Goal: Check status: Check status

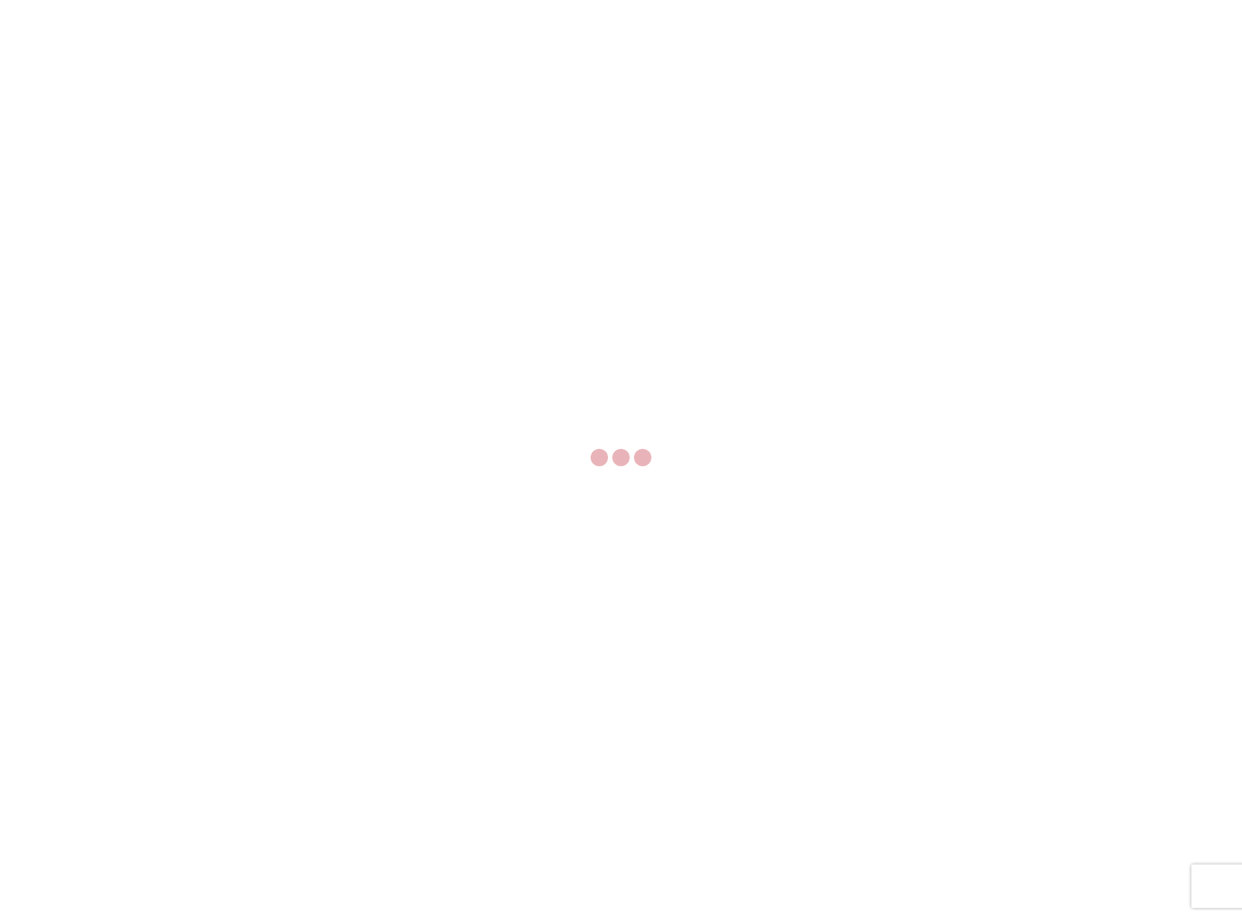
select select "FULL"
select select "LBS"
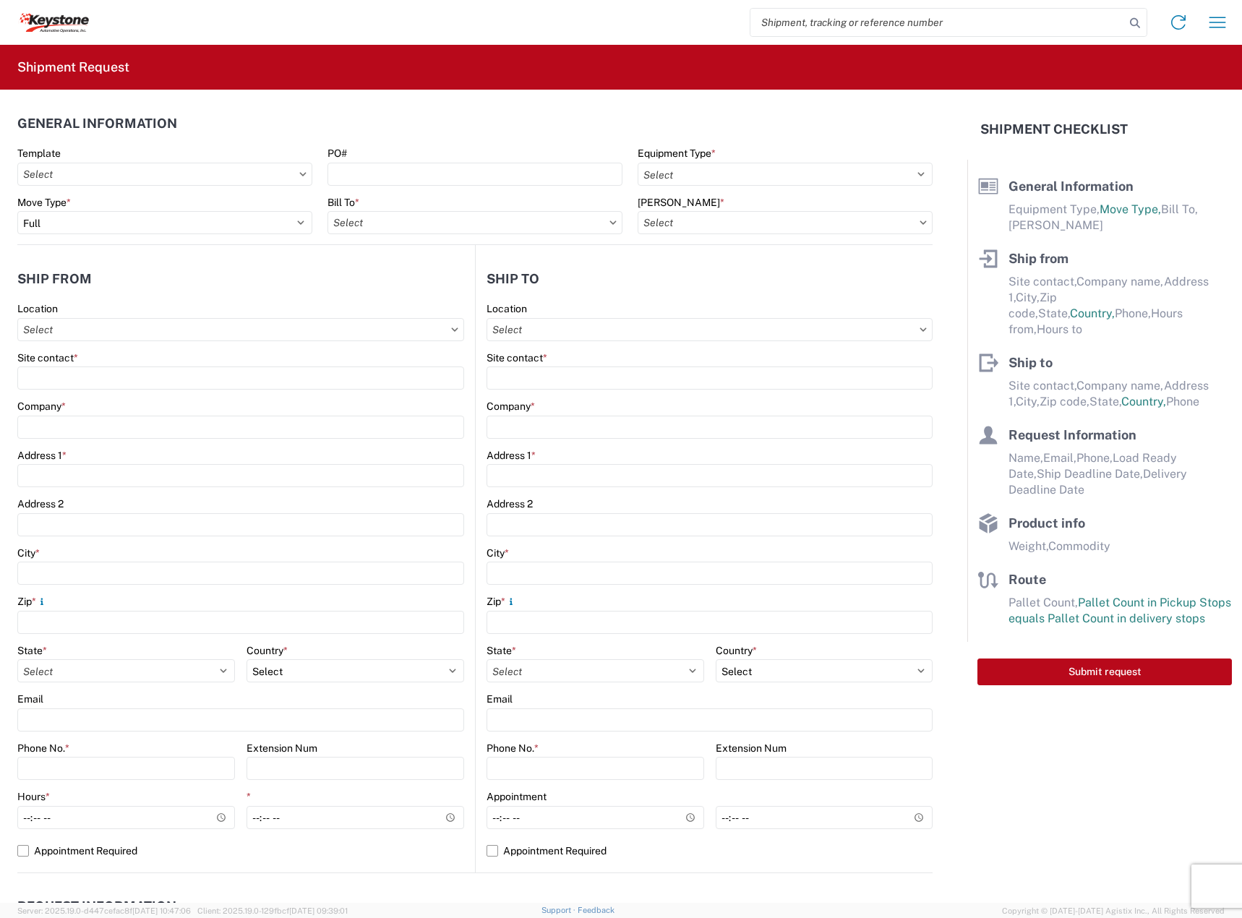
click at [799, 13] on input "search" at bounding box center [938, 22] width 375 height 27
paste input "56838000"
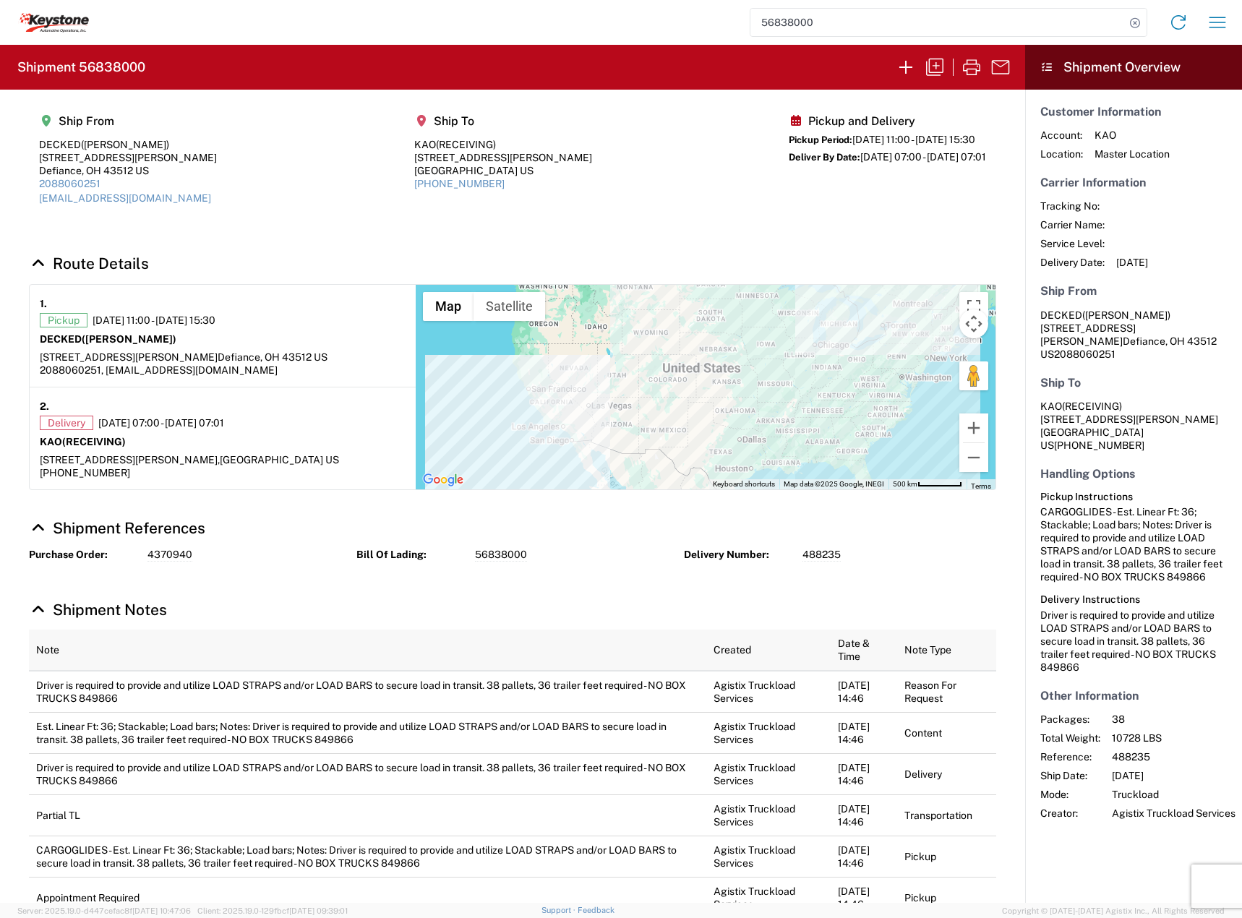
click at [657, 232] on section "Ship From DECKED ([PERSON_NAME]) [STREET_ADDRESS][PERSON_NAME] US 2088060251 [E…" at bounding box center [512, 165] width 1025 height 150
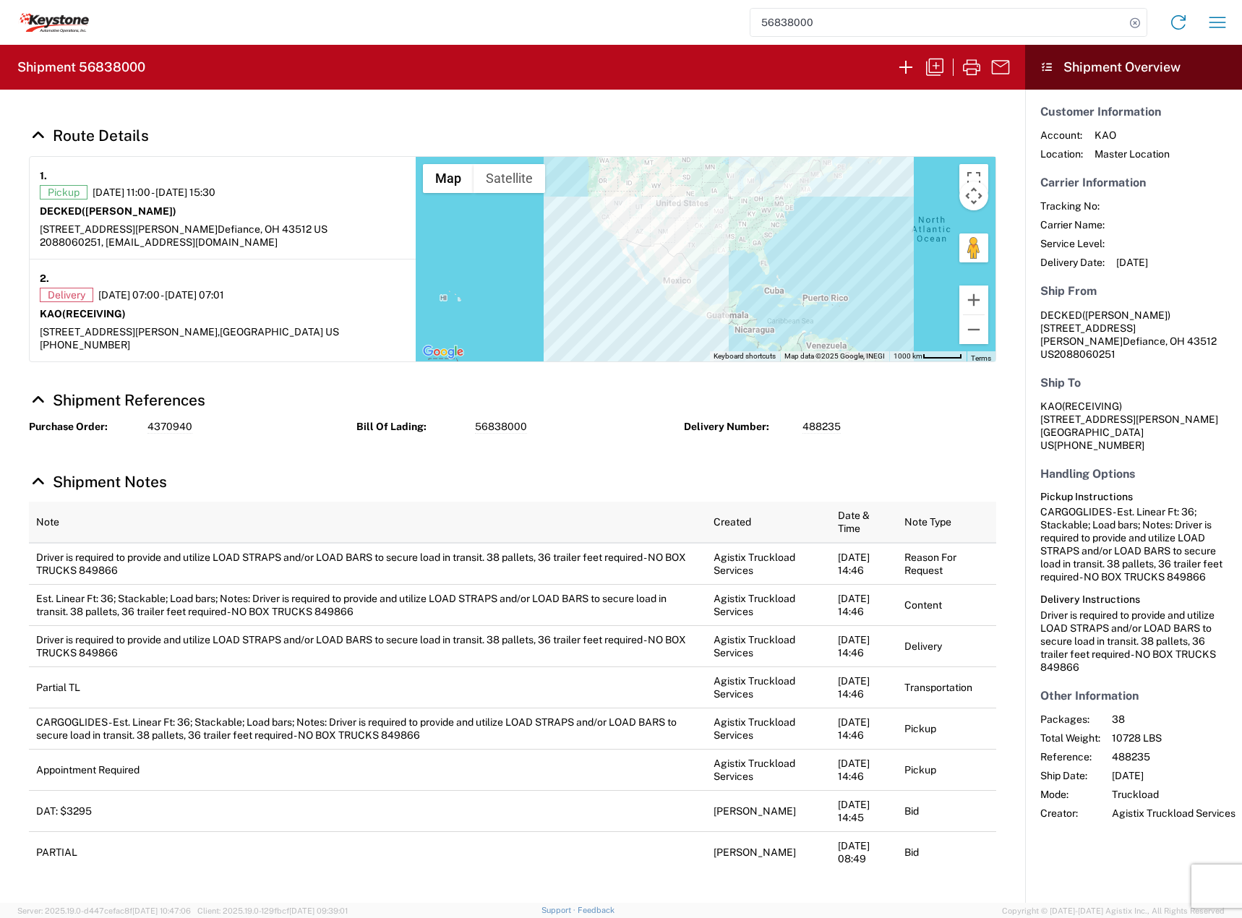
scroll to position [254, 0]
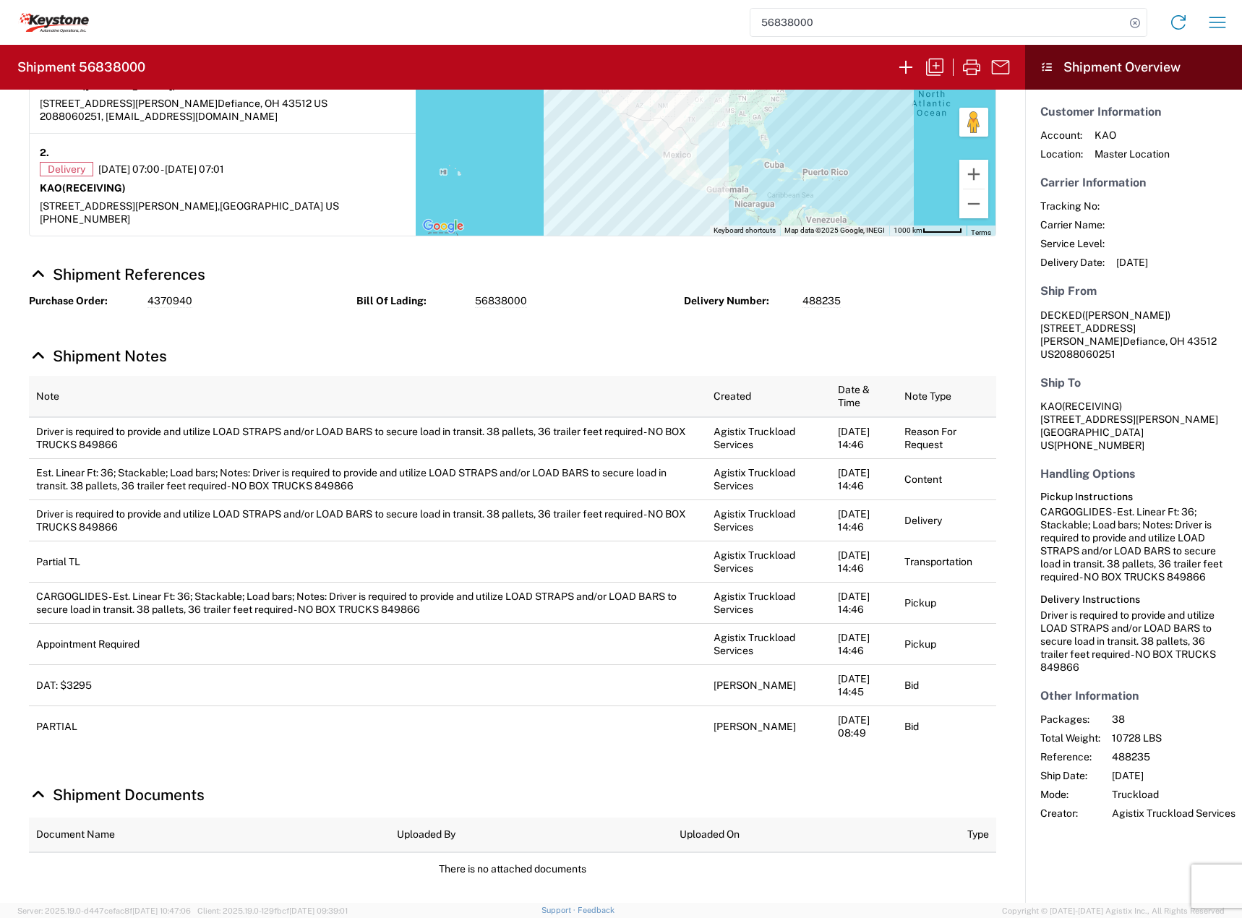
click at [865, 28] on input "56838000" at bounding box center [938, 22] width 375 height 27
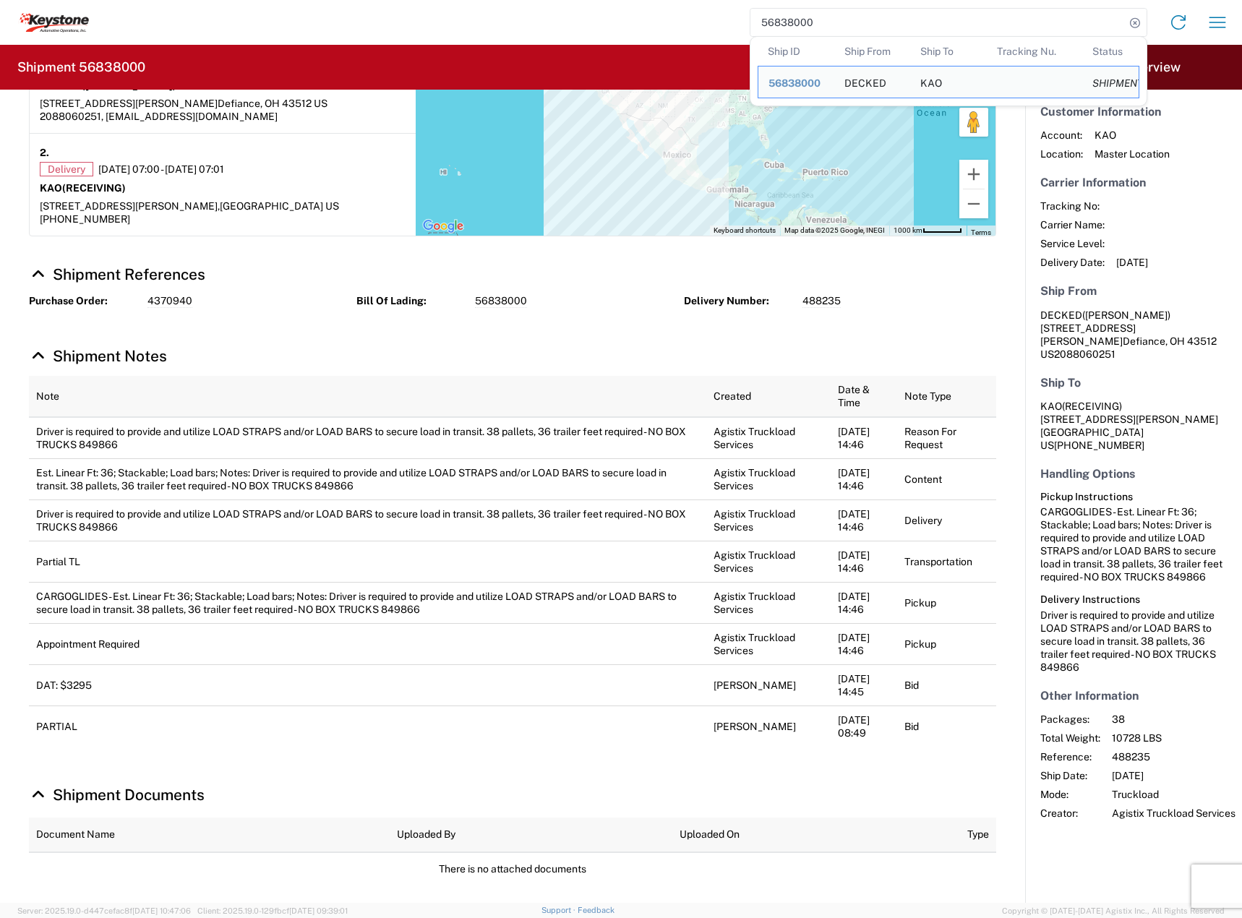
click at [865, 28] on input "56838000" at bounding box center [938, 22] width 375 height 27
paste input "217"
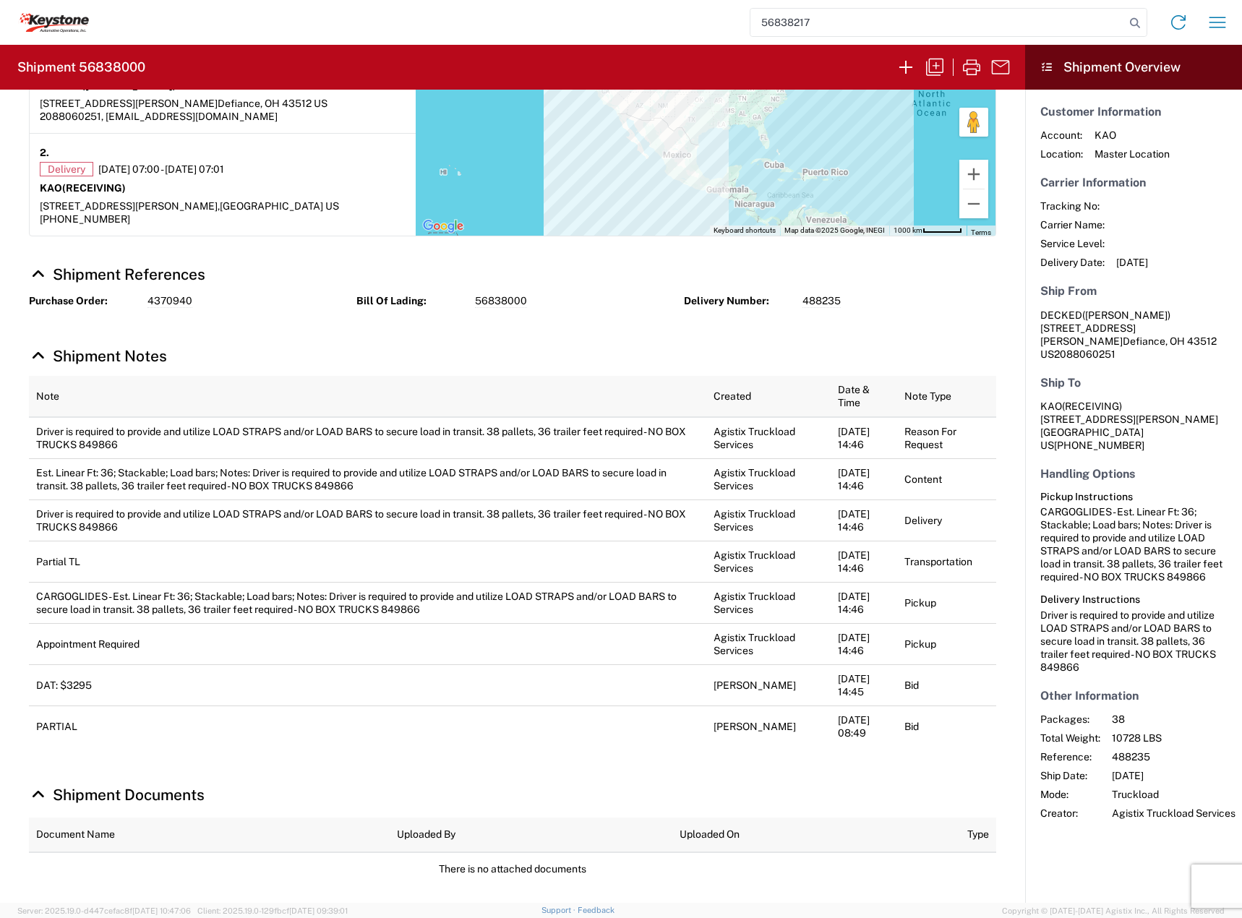
type input "56838217"
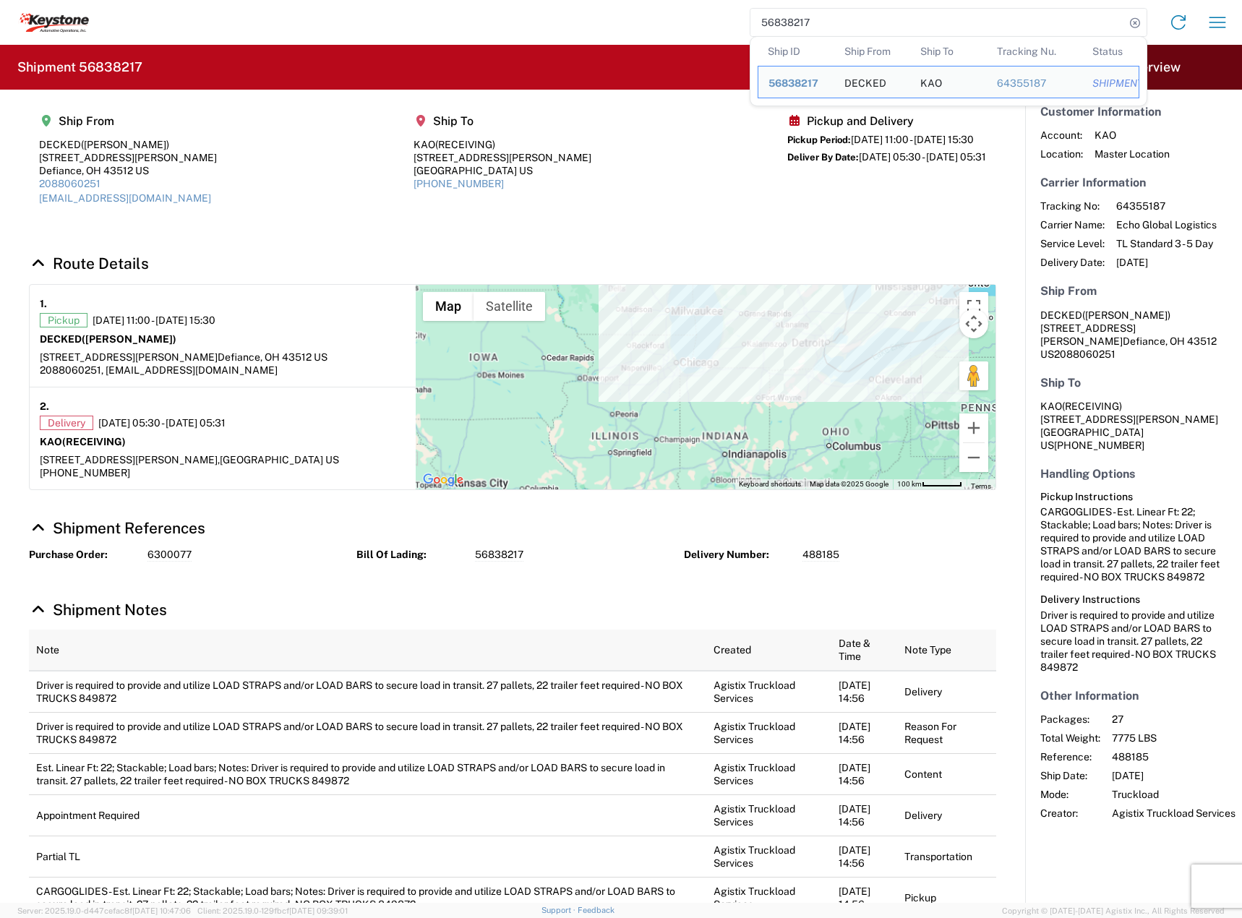
drag, startPoint x: 812, startPoint y: 339, endPoint x: 763, endPoint y: 396, distance: 74.8
click at [763, 396] on div at bounding box center [706, 387] width 580 height 205
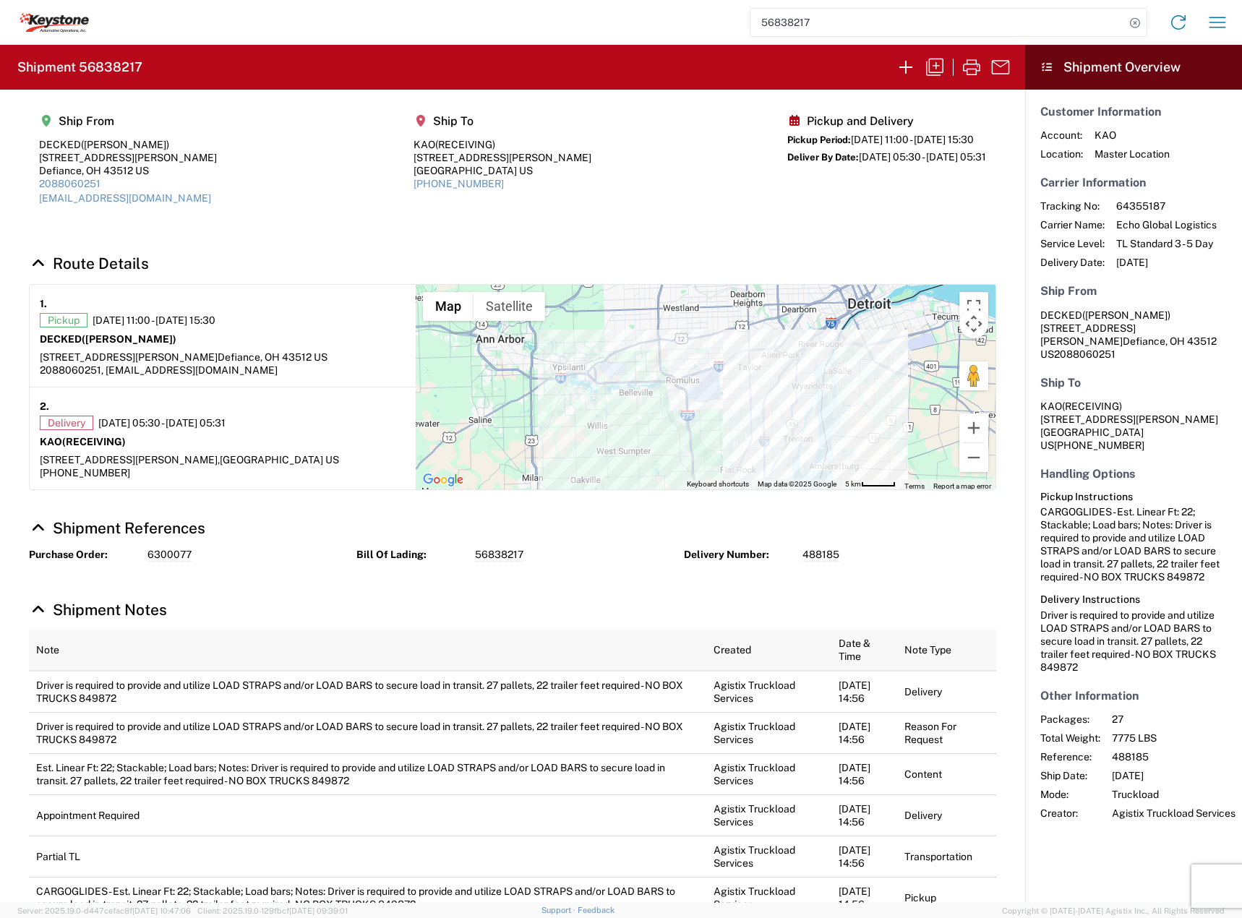
drag, startPoint x: 699, startPoint y: 371, endPoint x: 718, endPoint y: 443, distance: 74.7
click at [718, 443] on div at bounding box center [706, 387] width 580 height 205
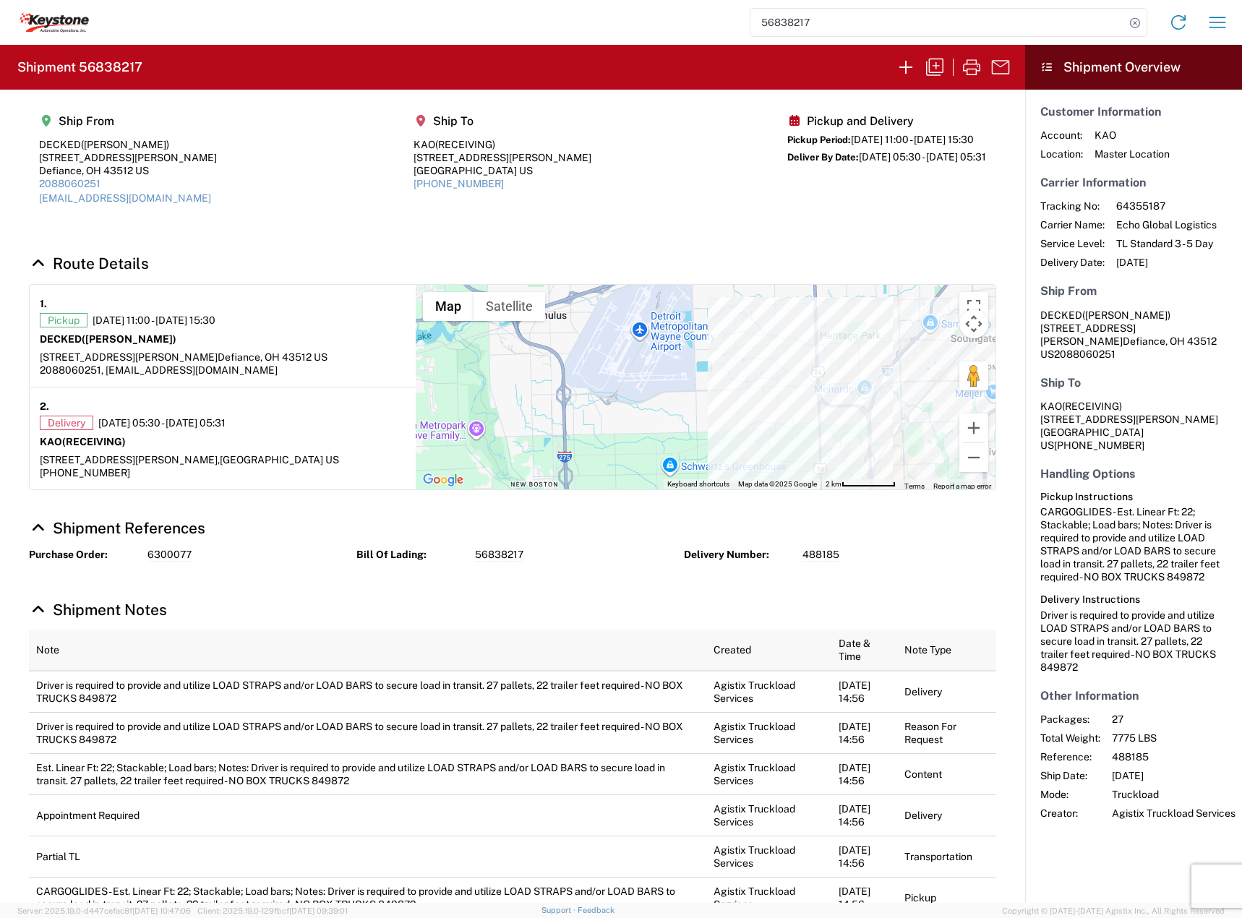
drag, startPoint x: 730, startPoint y: 380, endPoint x: 694, endPoint y: 366, distance: 38.3
click at [694, 366] on div at bounding box center [706, 387] width 580 height 205
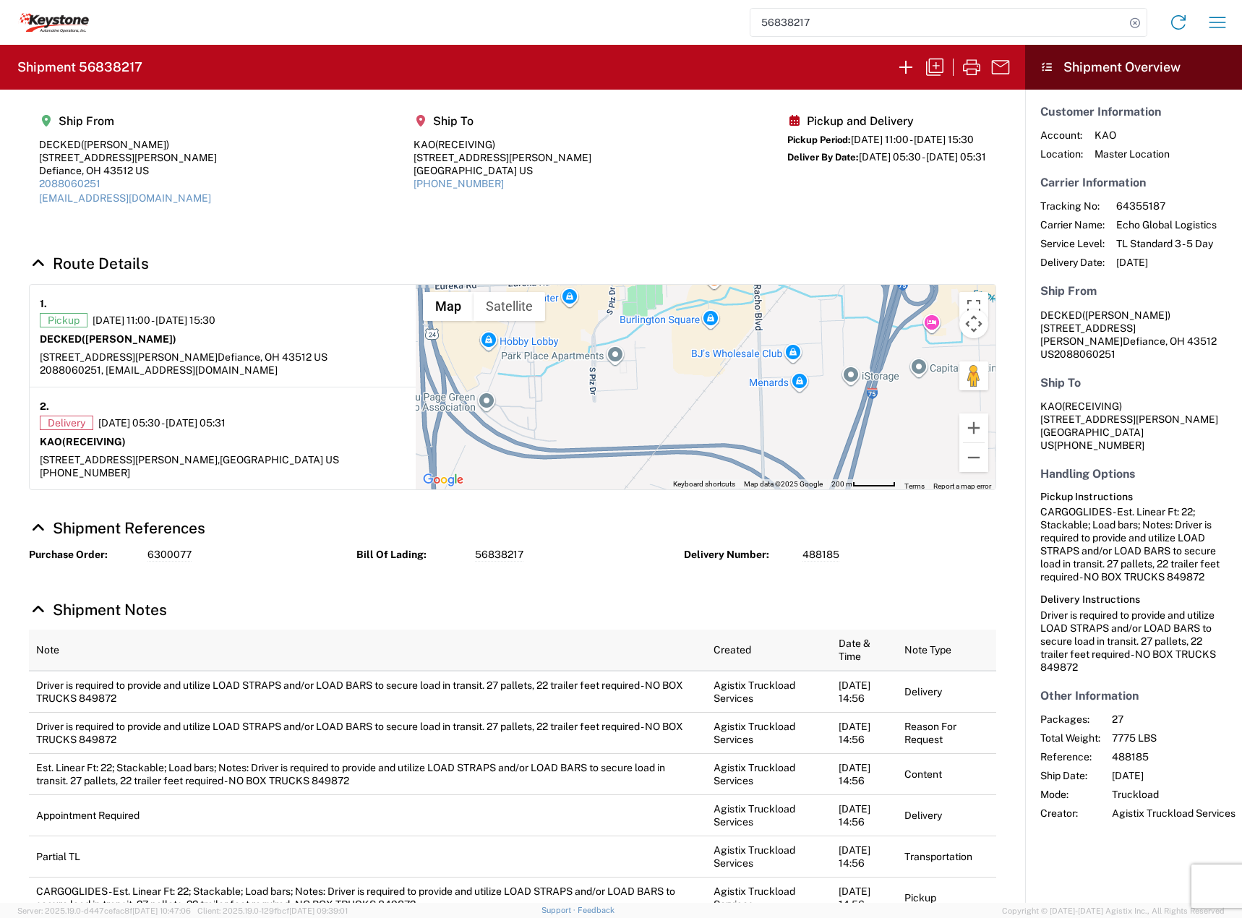
drag, startPoint x: 818, startPoint y: 344, endPoint x: 803, endPoint y: 427, distance: 83.7
click at [803, 427] on div at bounding box center [706, 387] width 580 height 205
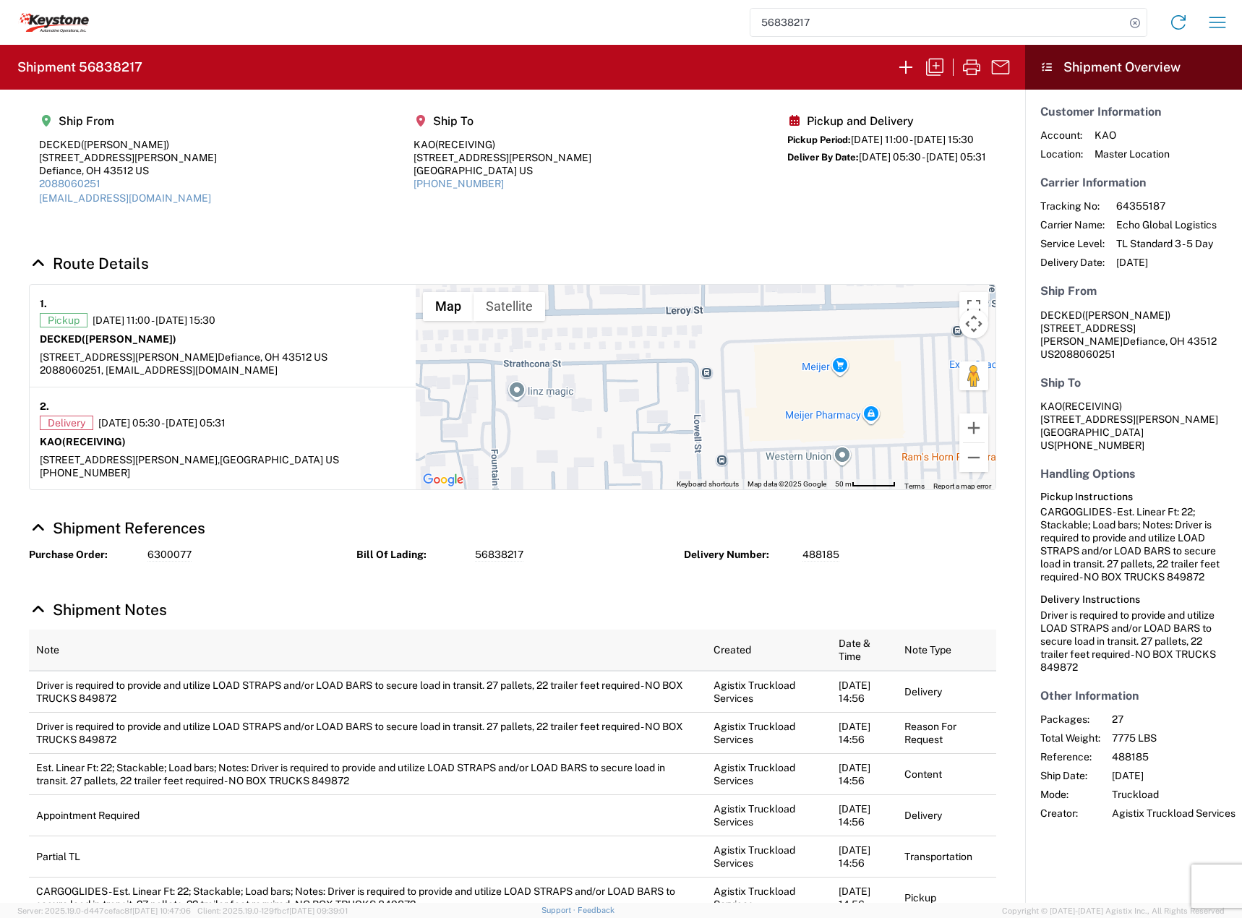
drag, startPoint x: 854, startPoint y: 411, endPoint x: 853, endPoint y: 463, distance: 52.8
click at [853, 463] on div at bounding box center [706, 387] width 580 height 205
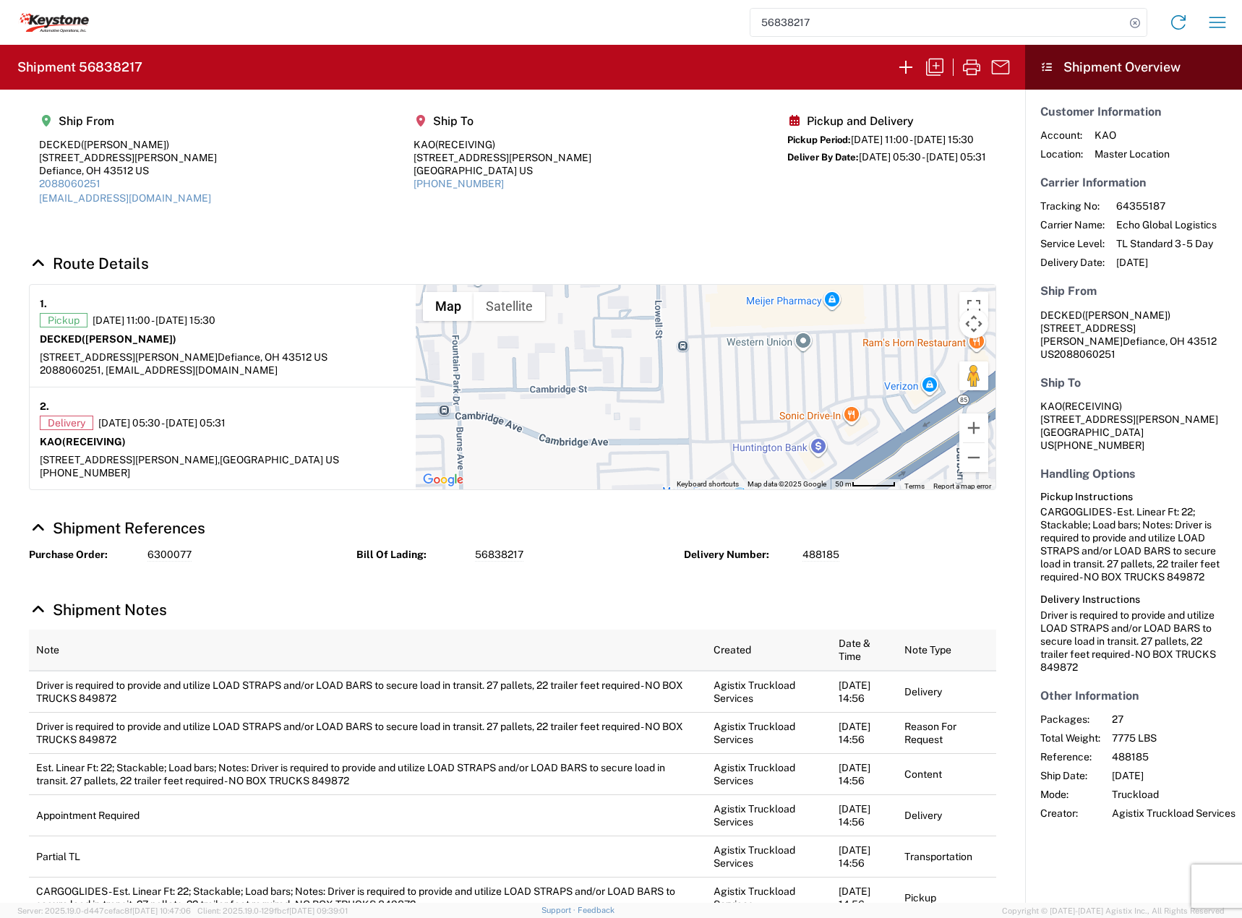
drag, startPoint x: 705, startPoint y: 405, endPoint x: 669, endPoint y: 294, distance: 117.1
click at [669, 294] on div at bounding box center [706, 387] width 580 height 205
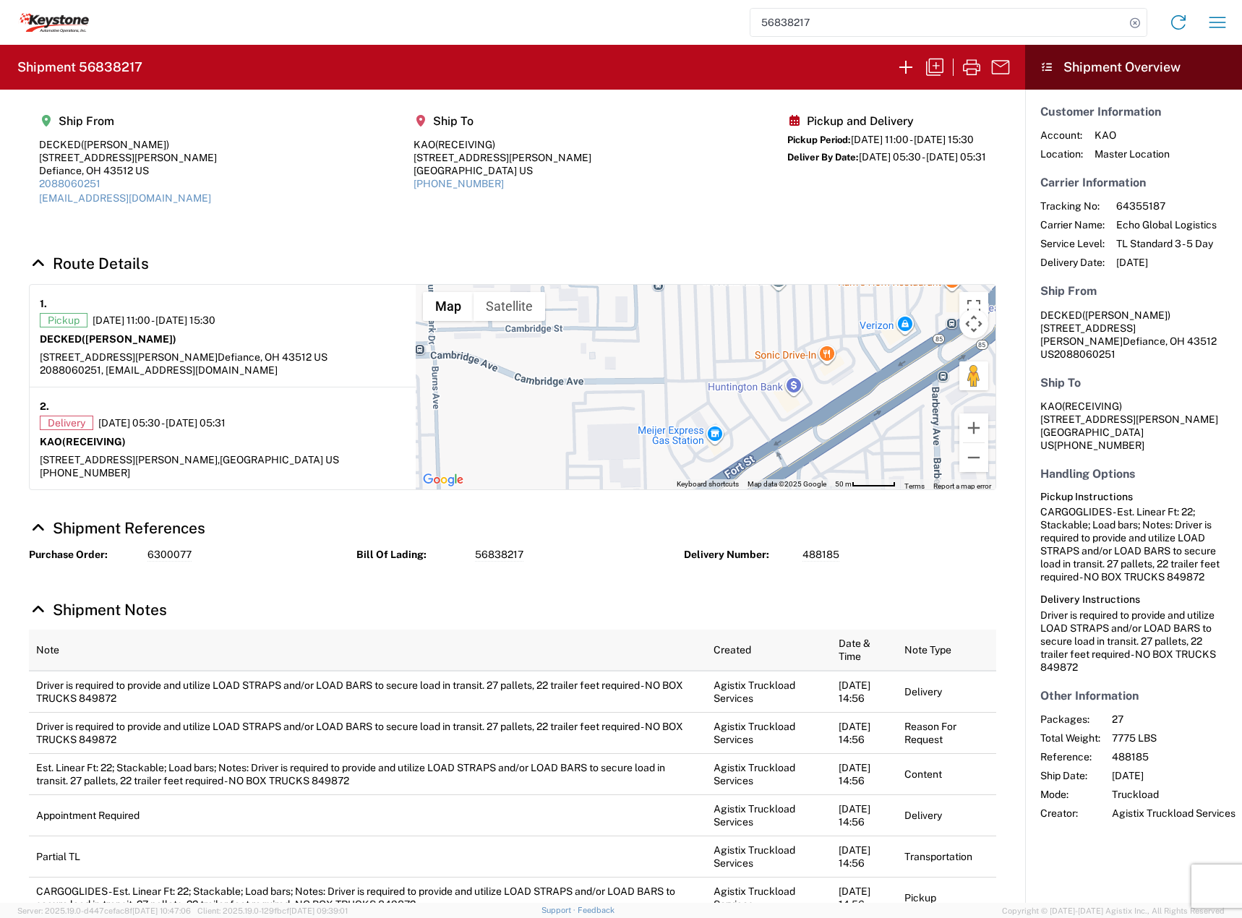
drag, startPoint x: 749, startPoint y: 402, endPoint x: 723, endPoint y: 338, distance: 69.4
click at [723, 338] on div at bounding box center [706, 387] width 580 height 205
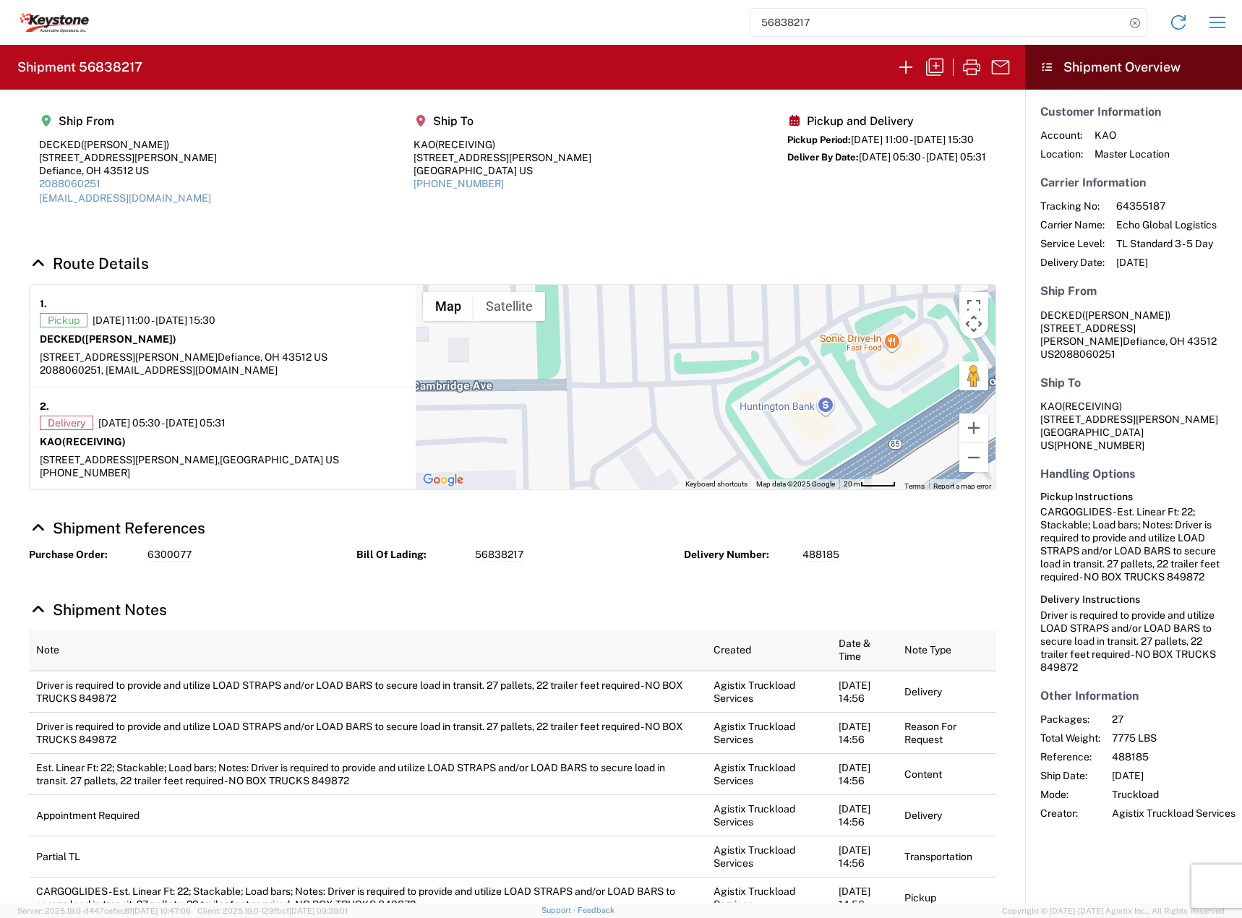
drag, startPoint x: 743, startPoint y: 388, endPoint x: 724, endPoint y: 437, distance: 52.6
click at [723, 441] on div at bounding box center [706, 387] width 580 height 205
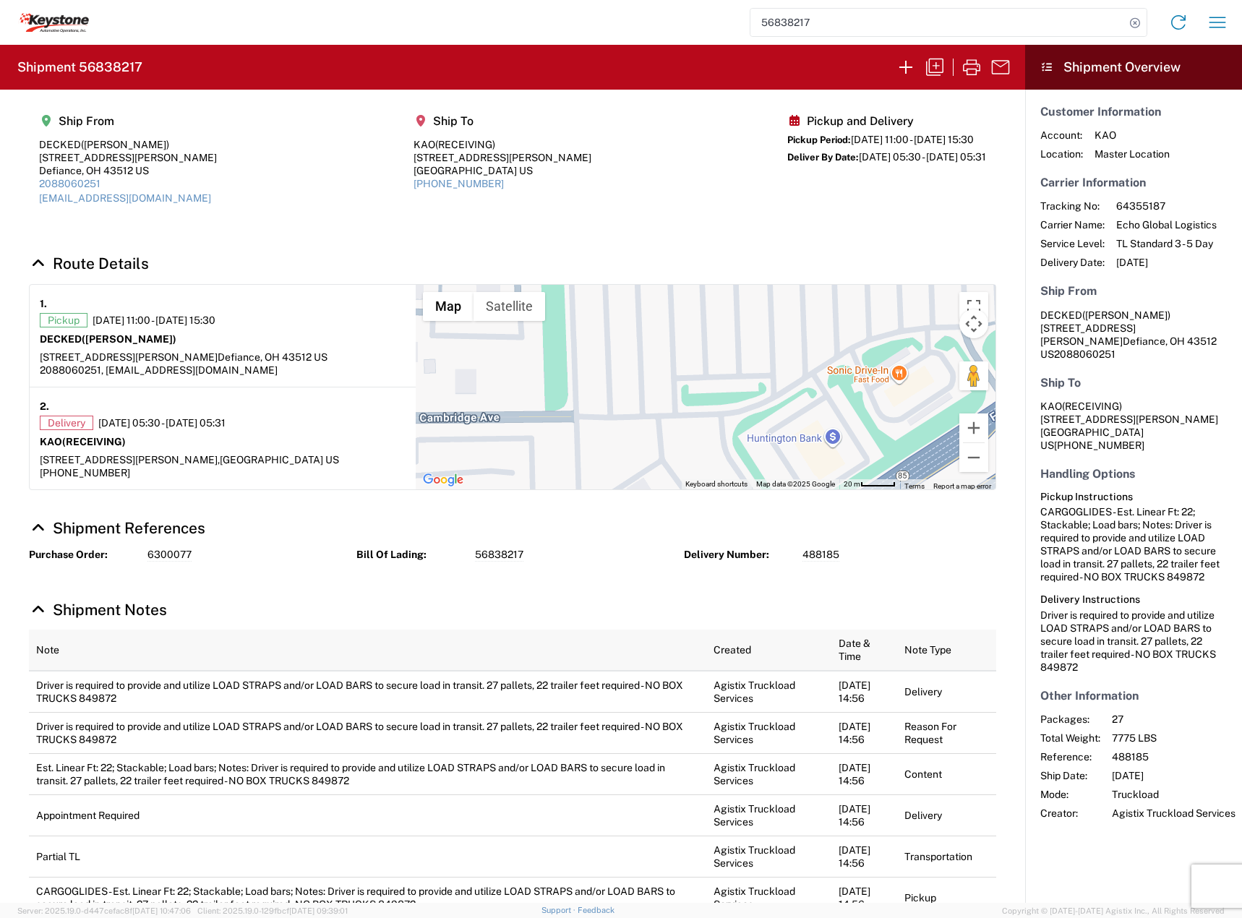
drag, startPoint x: 736, startPoint y: 377, endPoint x: 667, endPoint y: 402, distance: 73.0
click at [668, 402] on div at bounding box center [706, 387] width 580 height 205
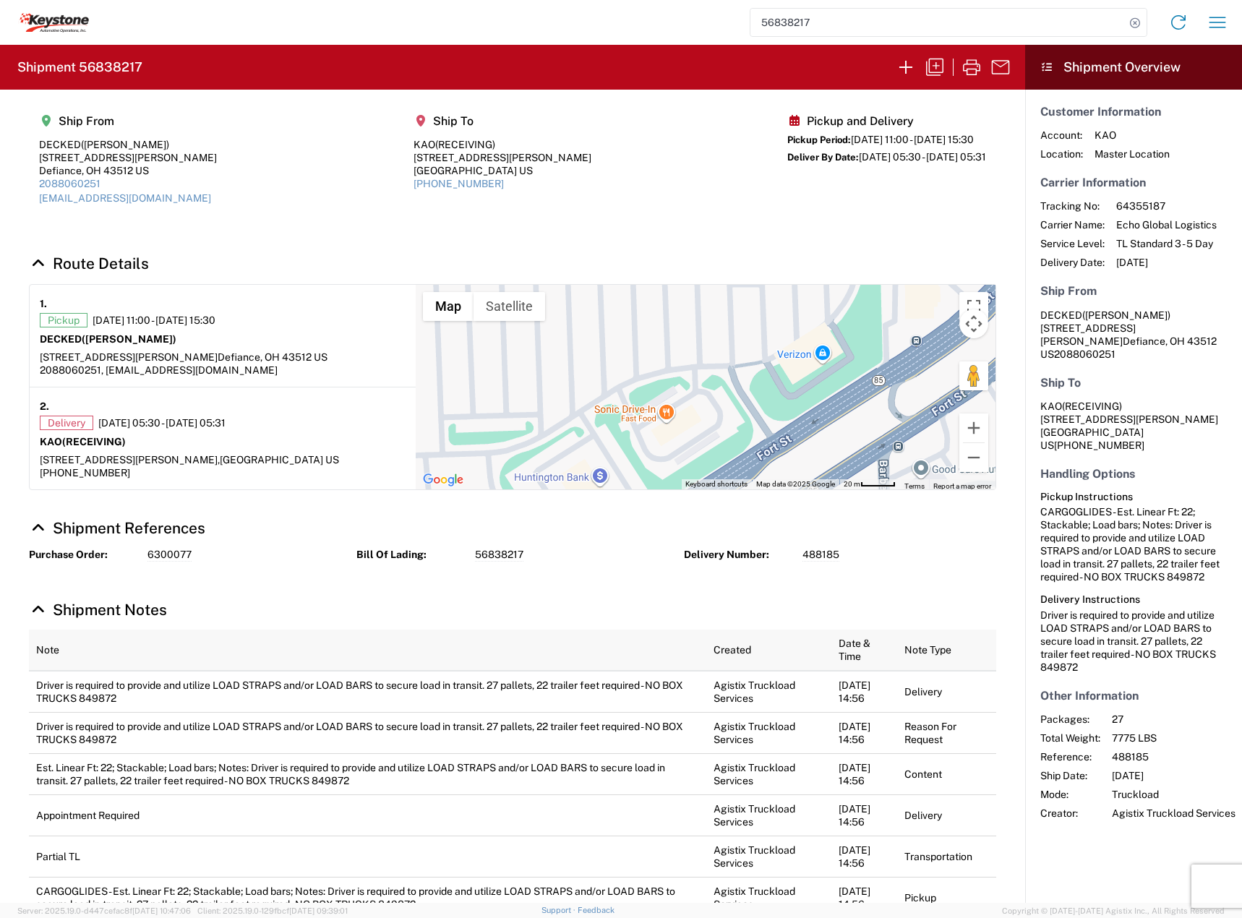
drag, startPoint x: 763, startPoint y: 381, endPoint x: 731, endPoint y: 434, distance: 61.6
click at [731, 434] on div at bounding box center [706, 387] width 580 height 205
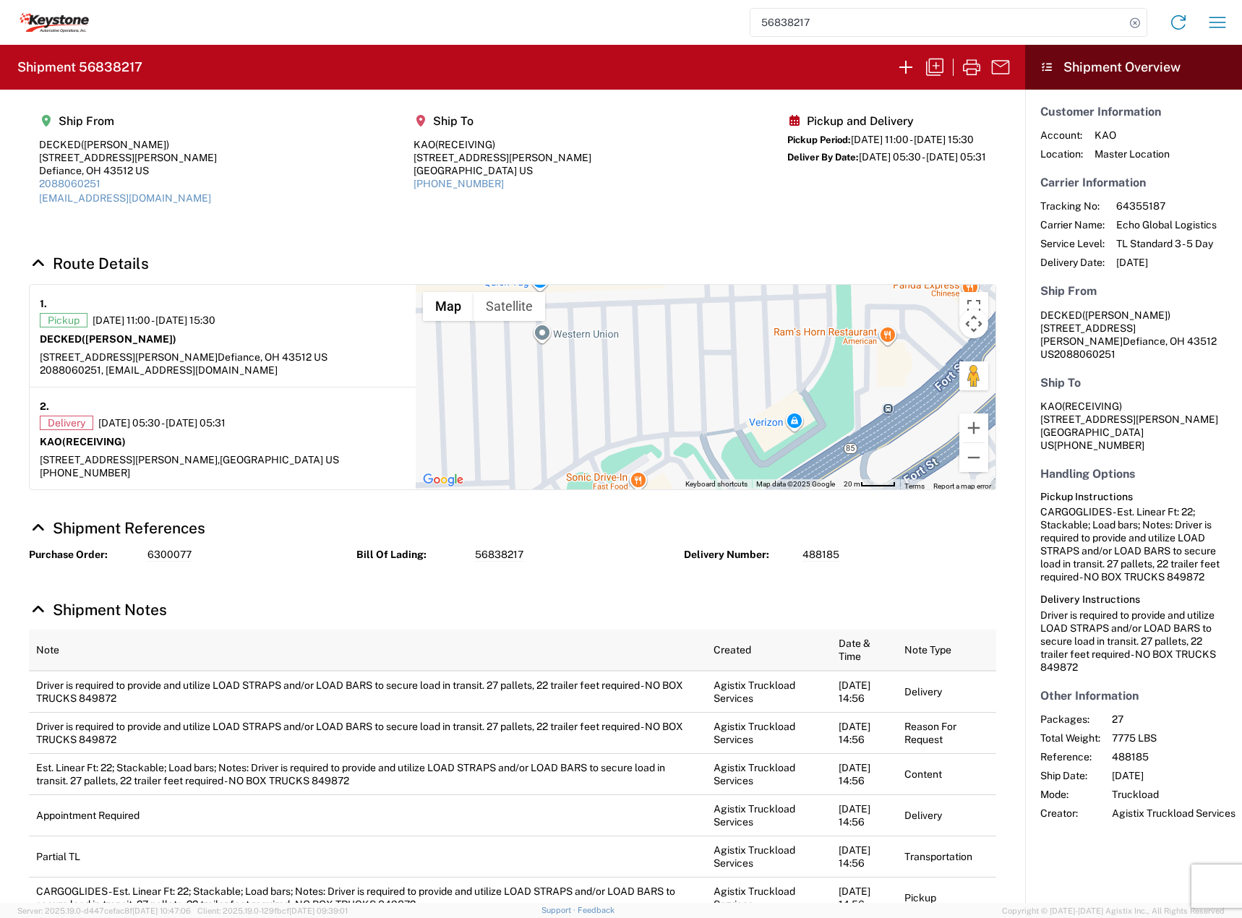
drag, startPoint x: 756, startPoint y: 400, endPoint x: 736, endPoint y: 448, distance: 52.5
click at [736, 448] on div at bounding box center [706, 387] width 580 height 205
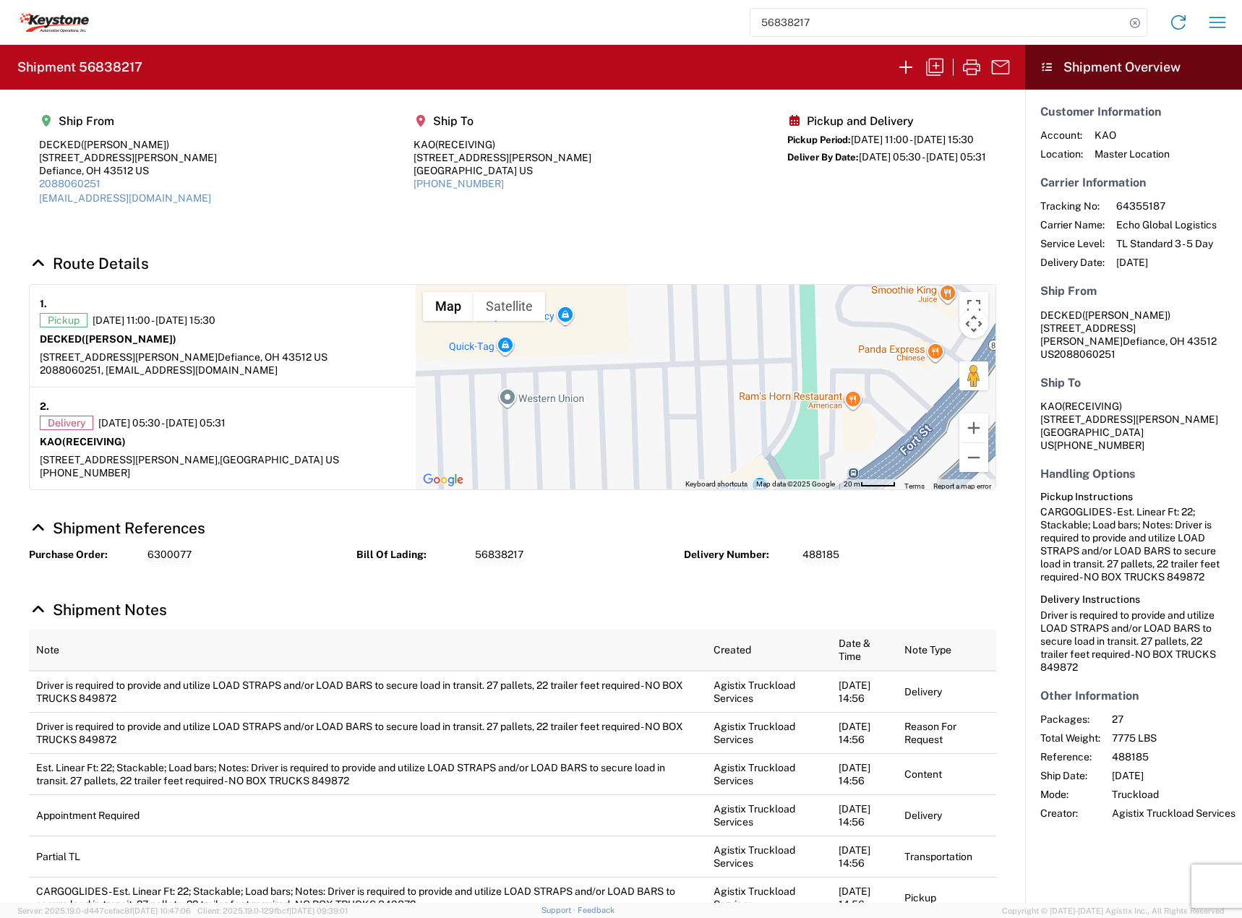
drag, startPoint x: 768, startPoint y: 371, endPoint x: 735, endPoint y: 430, distance: 67.6
click at [735, 430] on div at bounding box center [706, 387] width 580 height 205
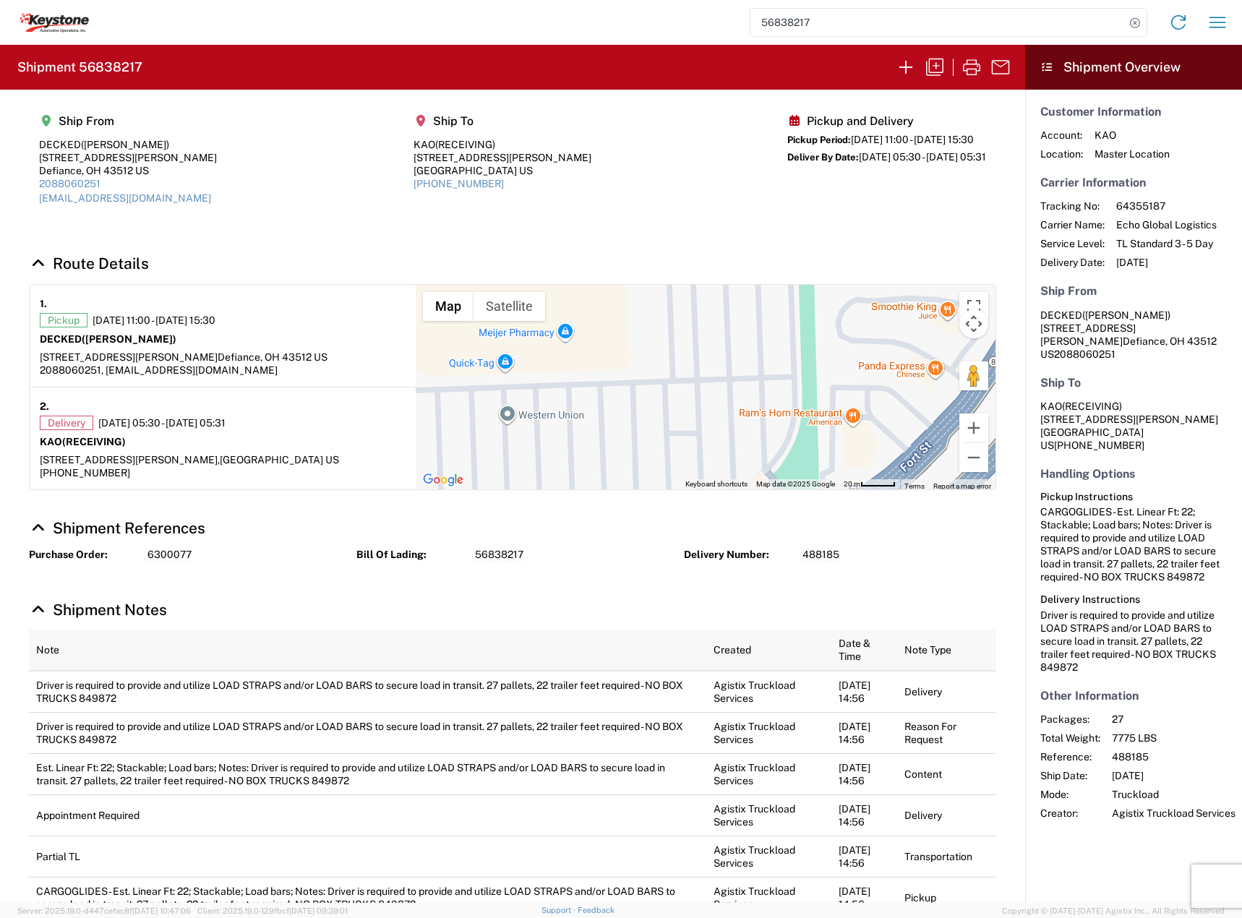
drag, startPoint x: 755, startPoint y: 369, endPoint x: 765, endPoint y: 454, distance: 85.2
click at [764, 454] on div at bounding box center [706, 387] width 580 height 205
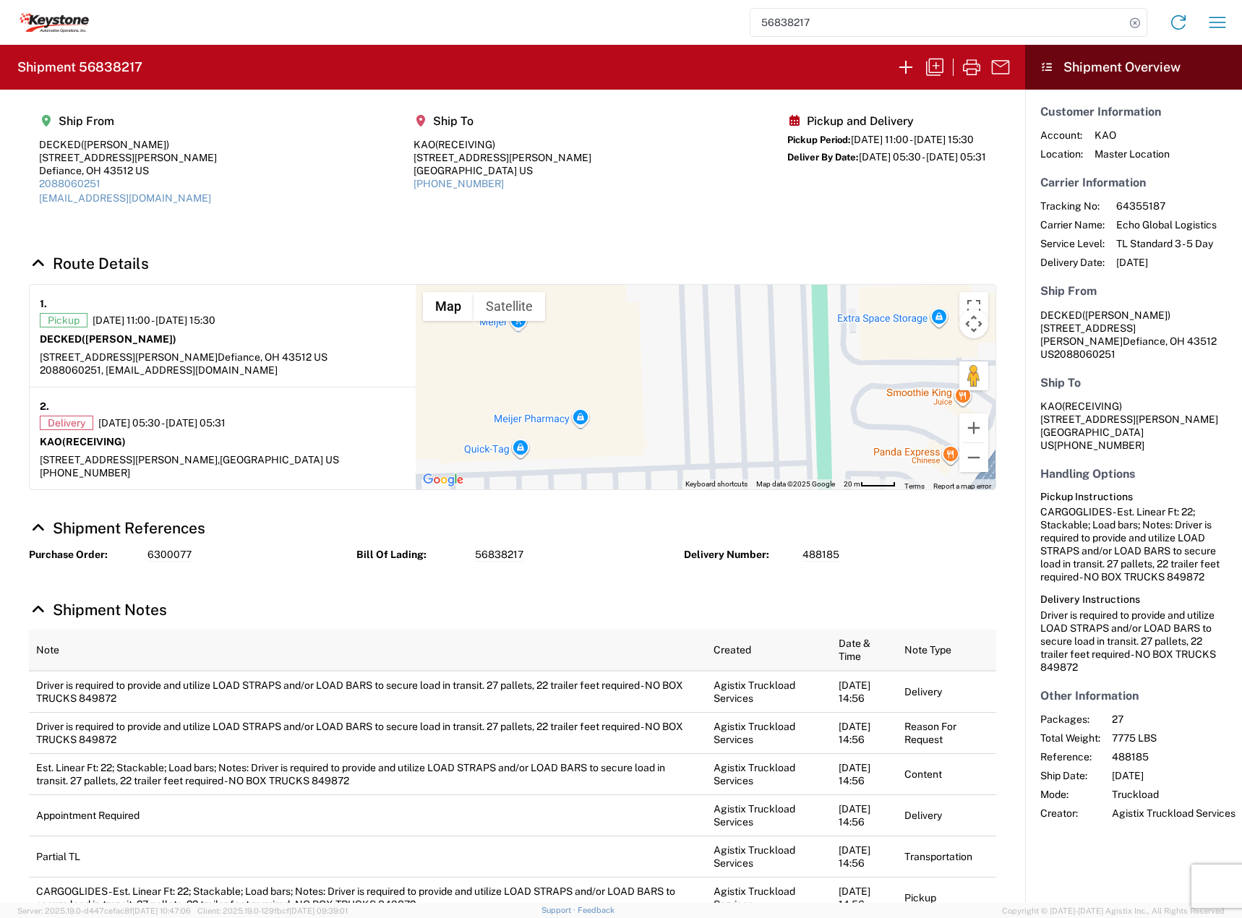
drag, startPoint x: 739, startPoint y: 410, endPoint x: 821, endPoint y: 406, distance: 81.8
click at [819, 409] on div at bounding box center [706, 387] width 580 height 205
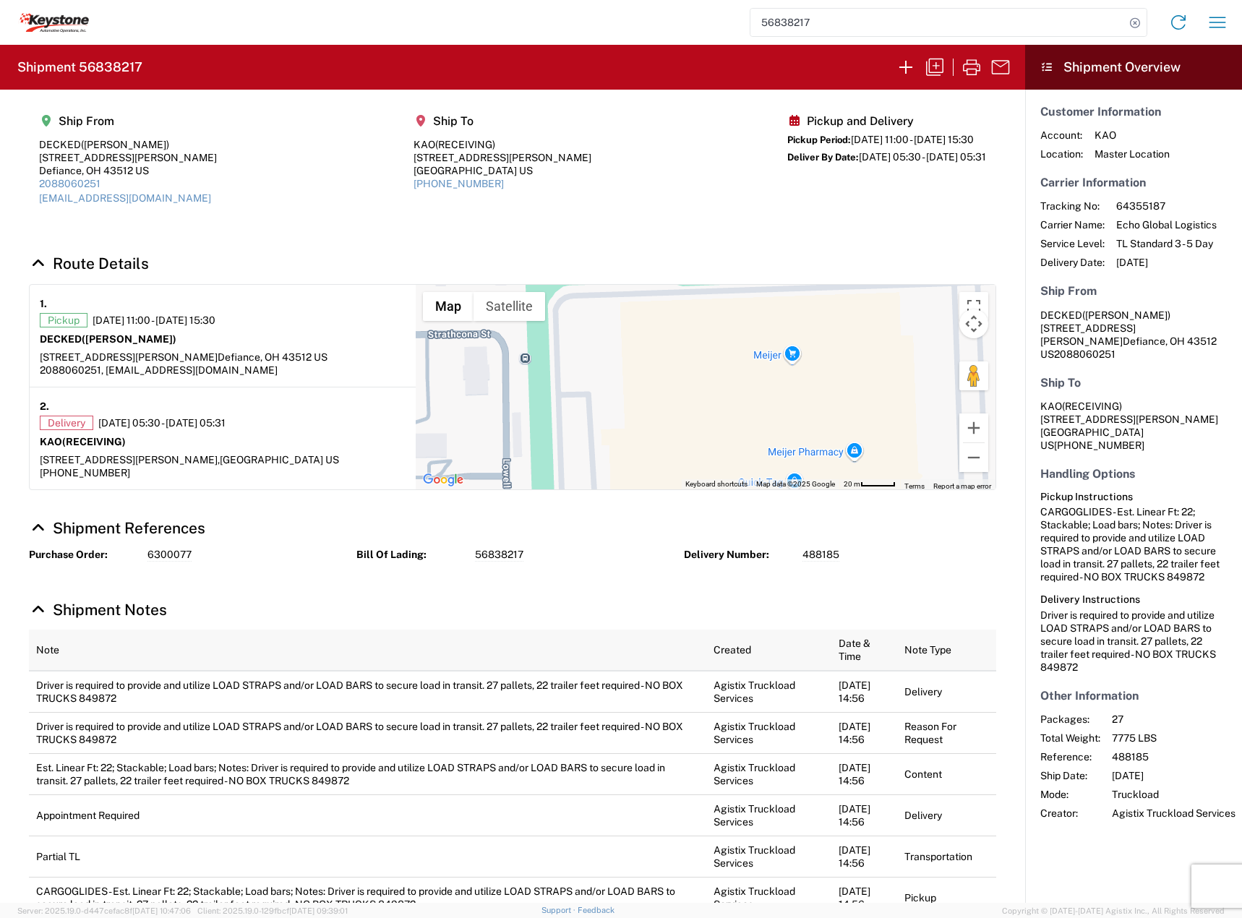
drag, startPoint x: 732, startPoint y: 396, endPoint x: 806, endPoint y: 452, distance: 92.4
click at [804, 452] on div at bounding box center [706, 387] width 580 height 205
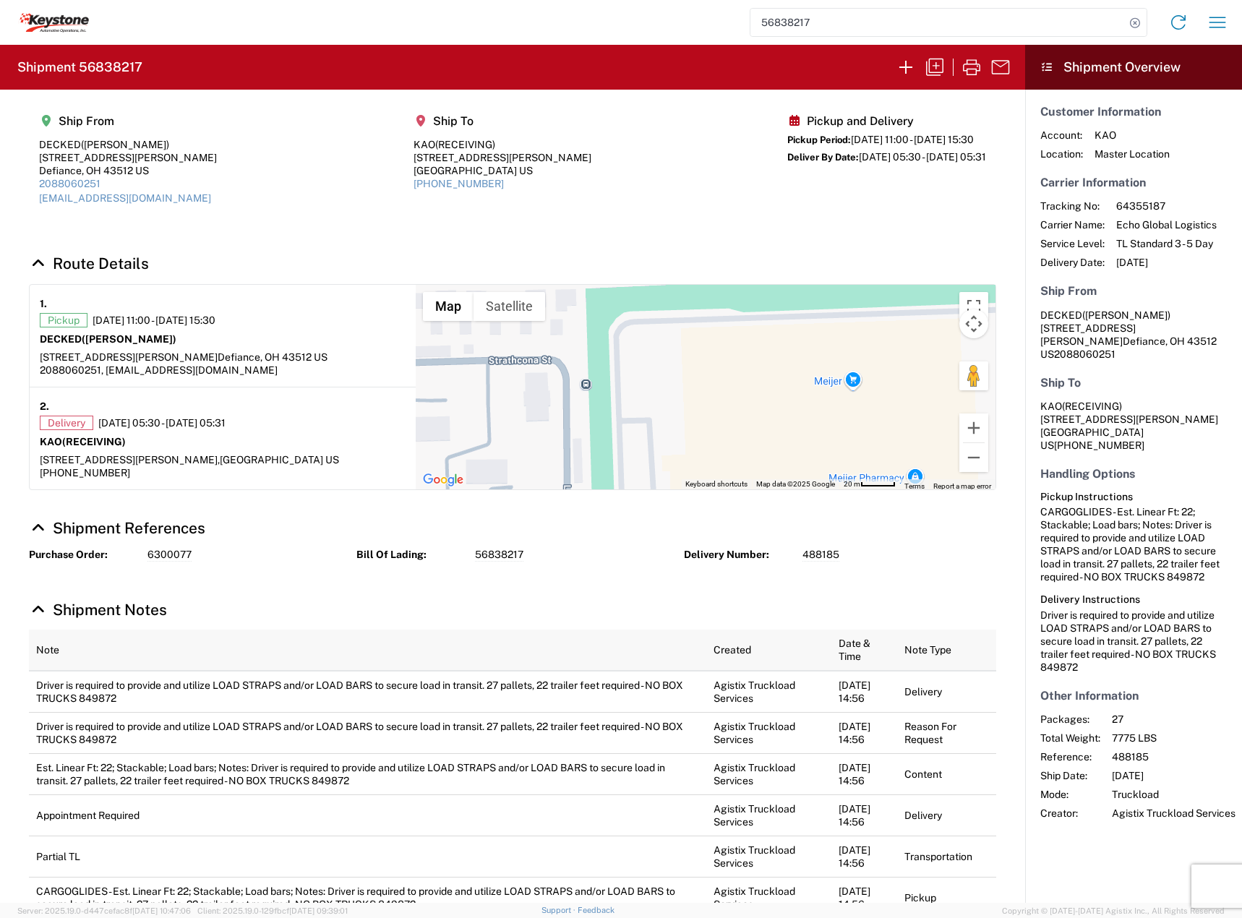
drag, startPoint x: 777, startPoint y: 416, endPoint x: 877, endPoint y: 346, distance: 121.6
click at [873, 356] on div at bounding box center [706, 387] width 580 height 205
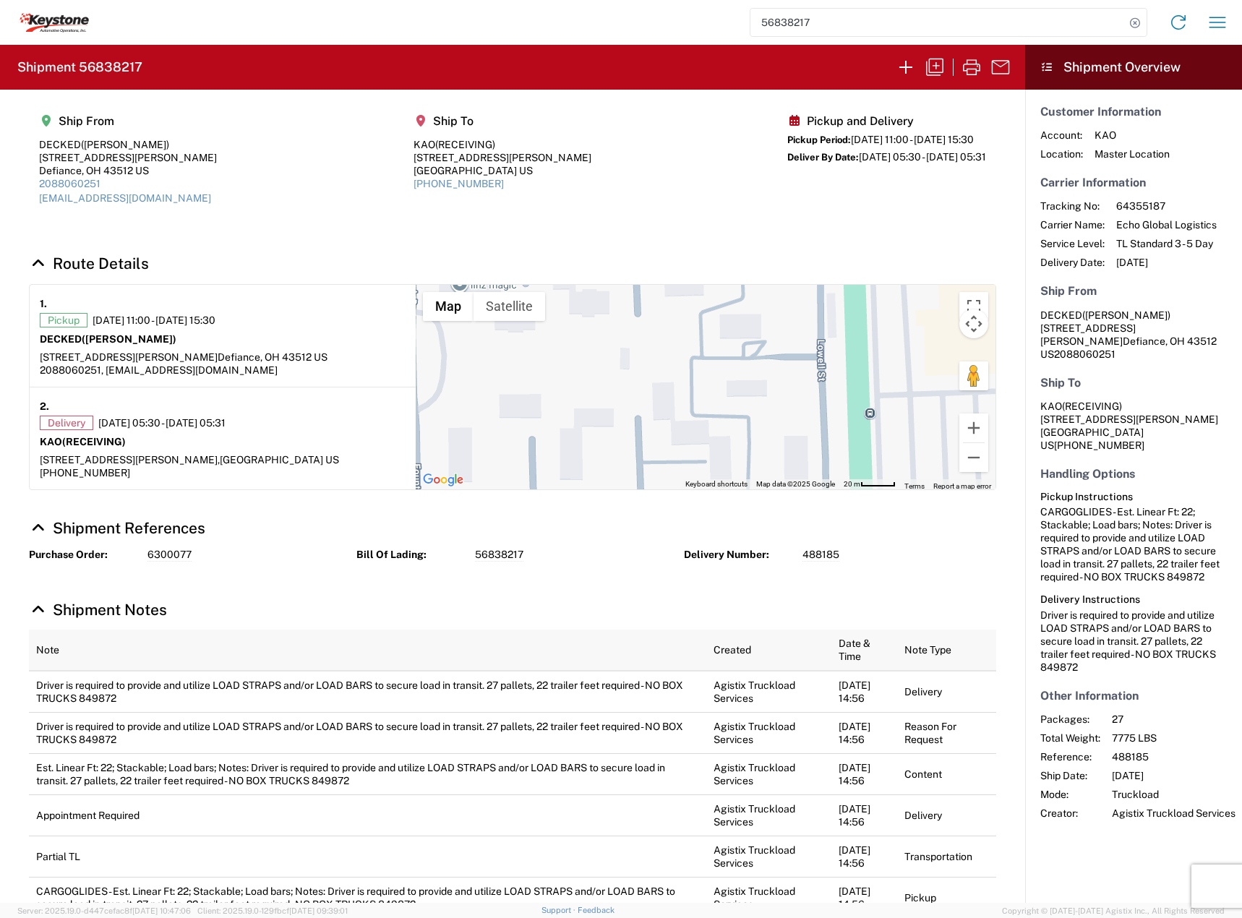
drag, startPoint x: 764, startPoint y: 387, endPoint x: 802, endPoint y: 387, distance: 37.6
click at [802, 387] on div at bounding box center [706, 387] width 580 height 205
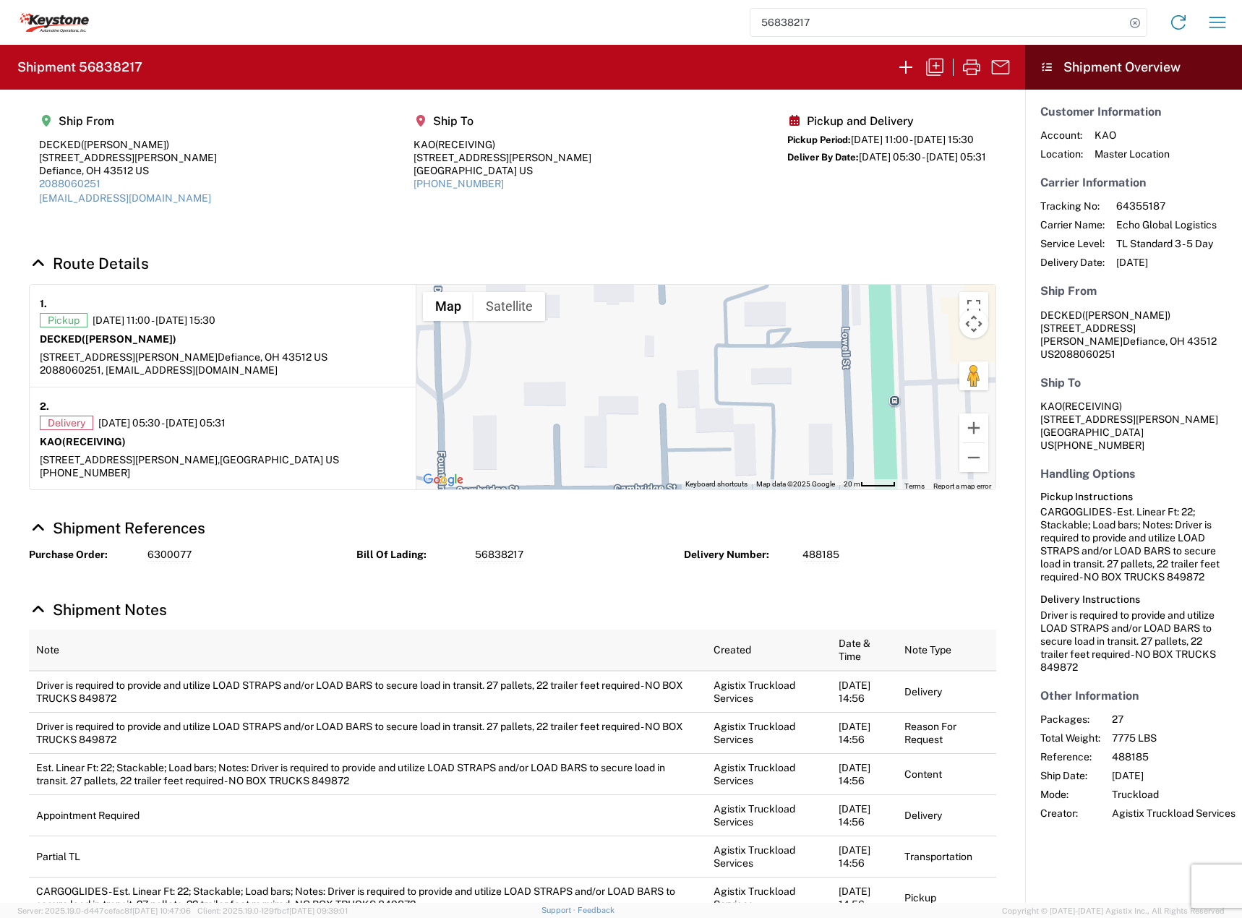
drag, startPoint x: 787, startPoint y: 459, endPoint x: 791, endPoint y: 405, distance: 54.4
click at [791, 405] on div at bounding box center [706, 387] width 580 height 205
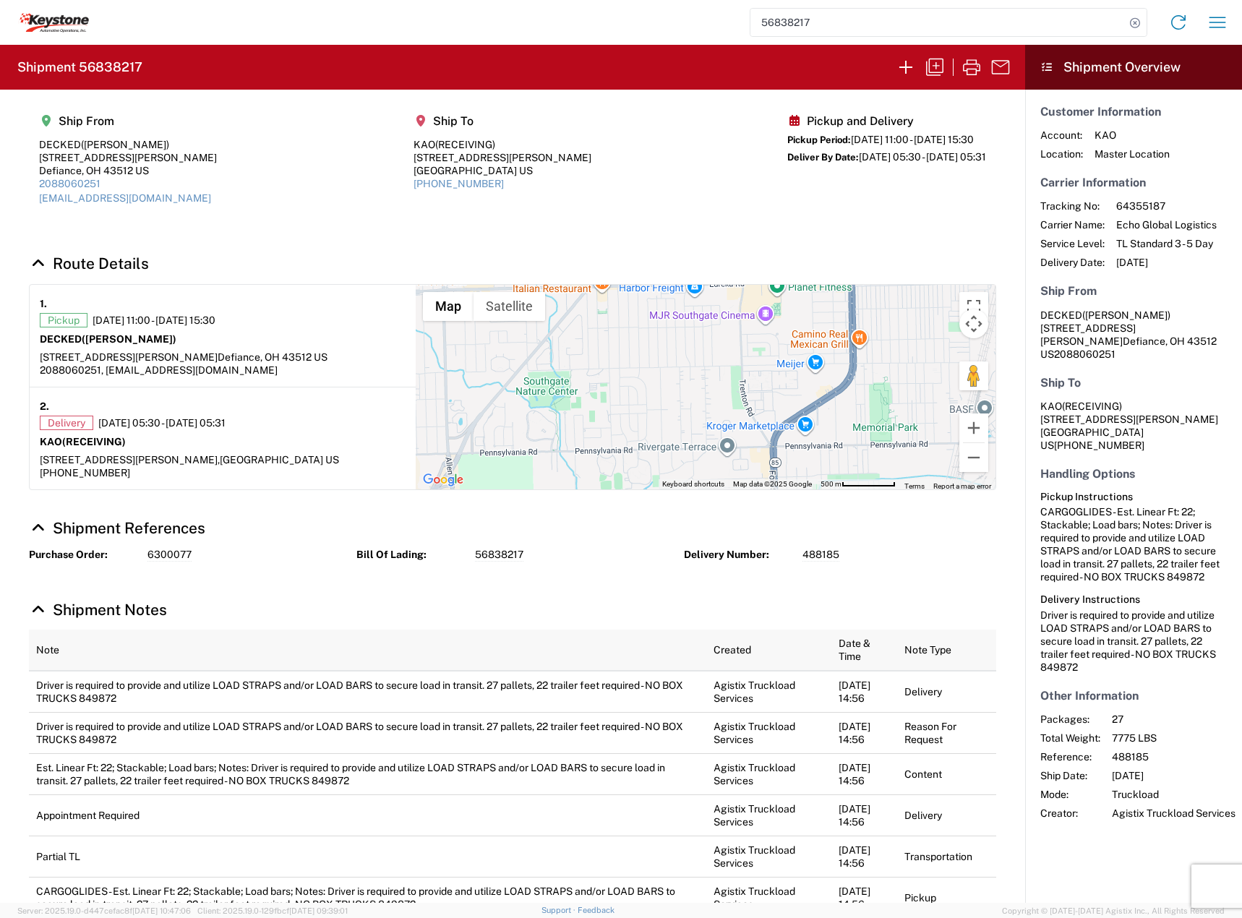
drag, startPoint x: 783, startPoint y: 434, endPoint x: 782, endPoint y: 395, distance: 39.1
click at [783, 404] on div at bounding box center [706, 387] width 580 height 205
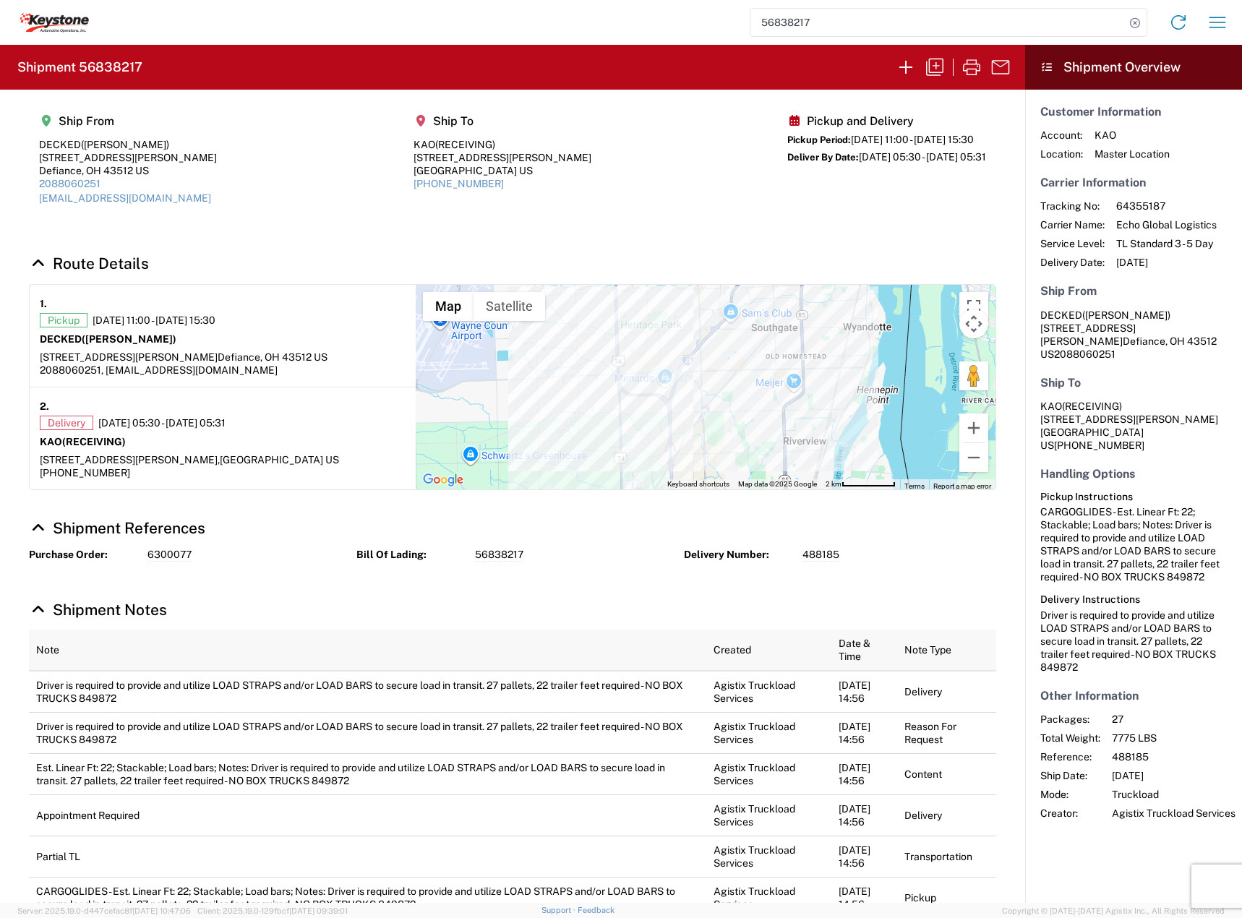
drag, startPoint x: 732, startPoint y: 411, endPoint x: 779, endPoint y: 349, distance: 78.4
click at [779, 349] on div at bounding box center [706, 387] width 580 height 205
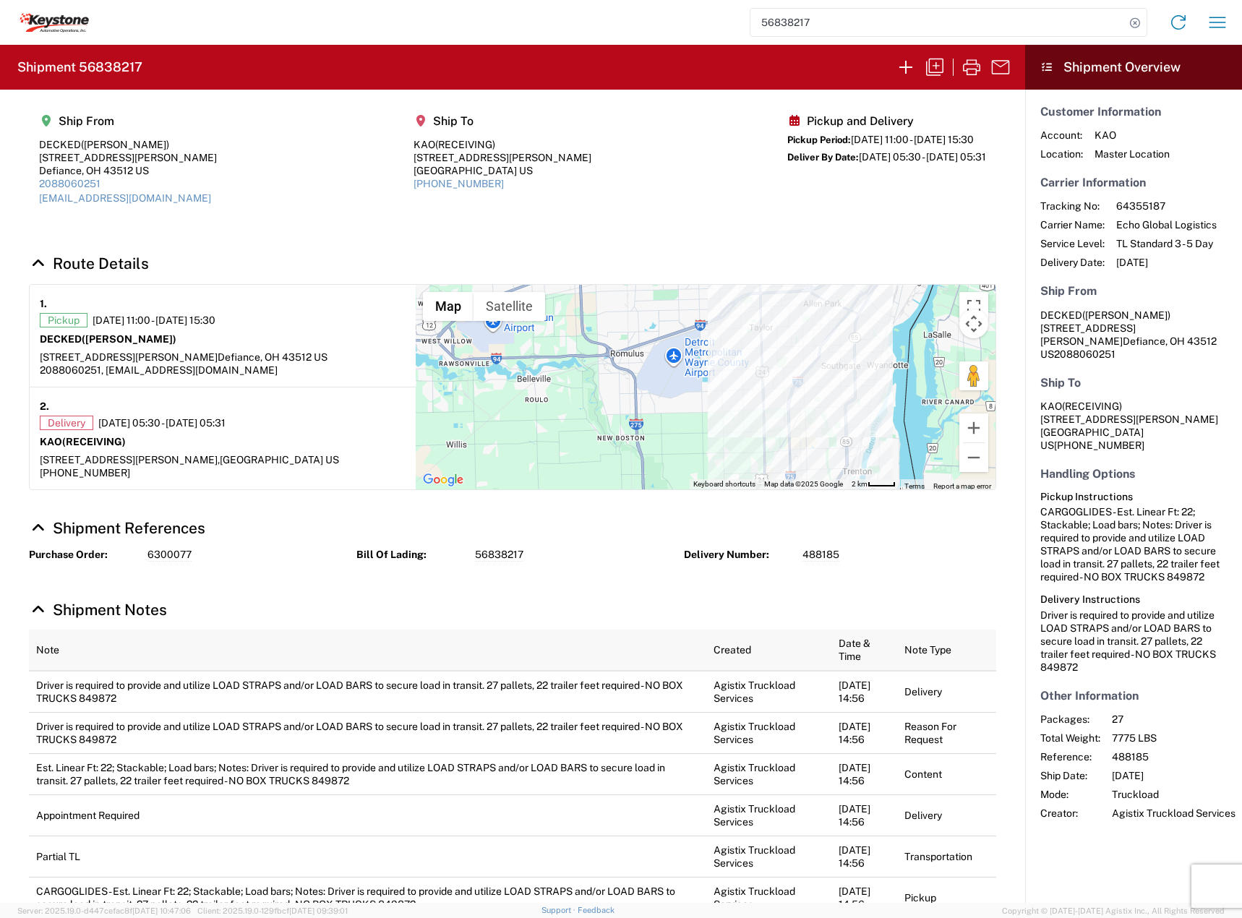
drag, startPoint x: 703, startPoint y: 427, endPoint x: 714, endPoint y: 442, distance: 18.5
click at [714, 442] on div at bounding box center [706, 387] width 580 height 205
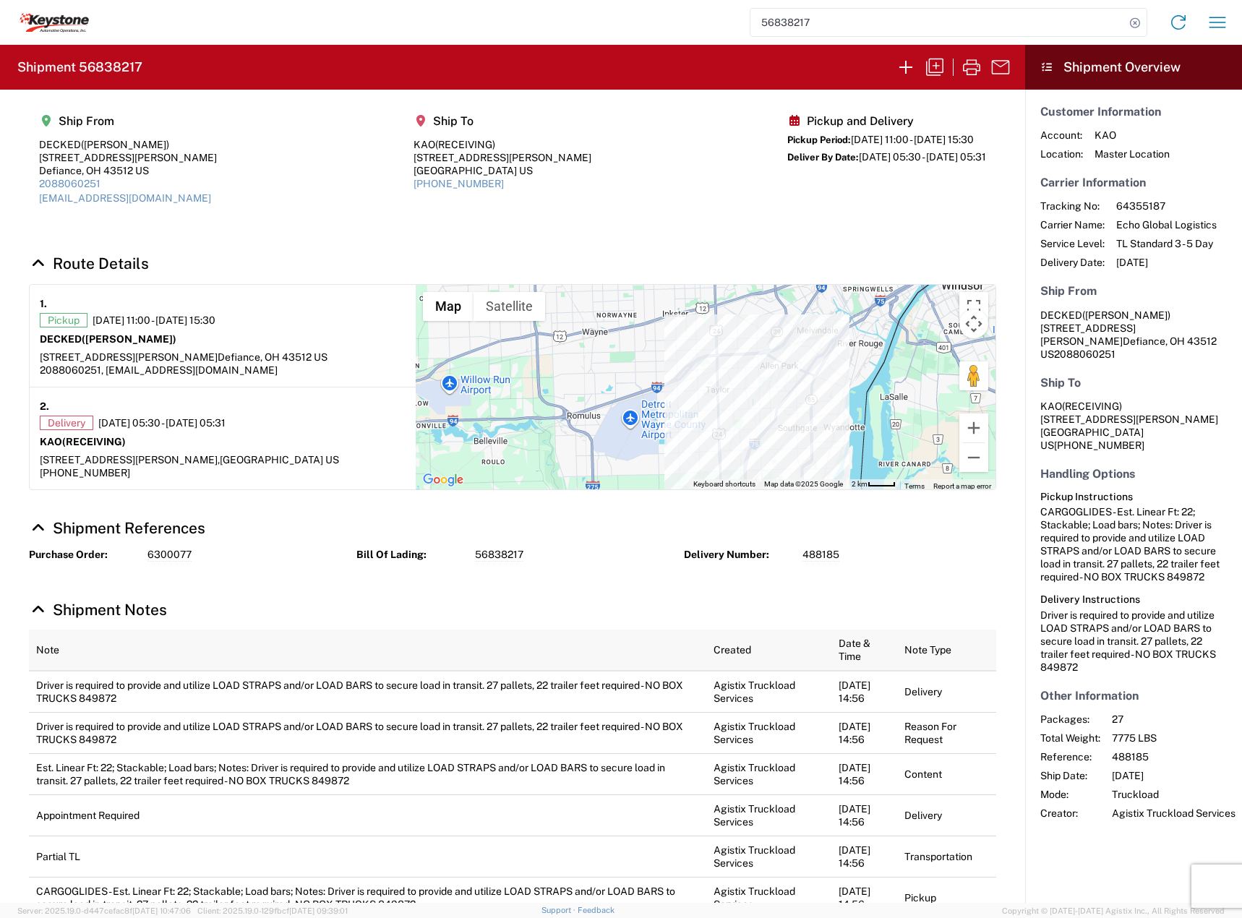
drag, startPoint x: 808, startPoint y: 362, endPoint x: 766, endPoint y: 417, distance: 68.7
click at [766, 417] on div at bounding box center [706, 387] width 580 height 205
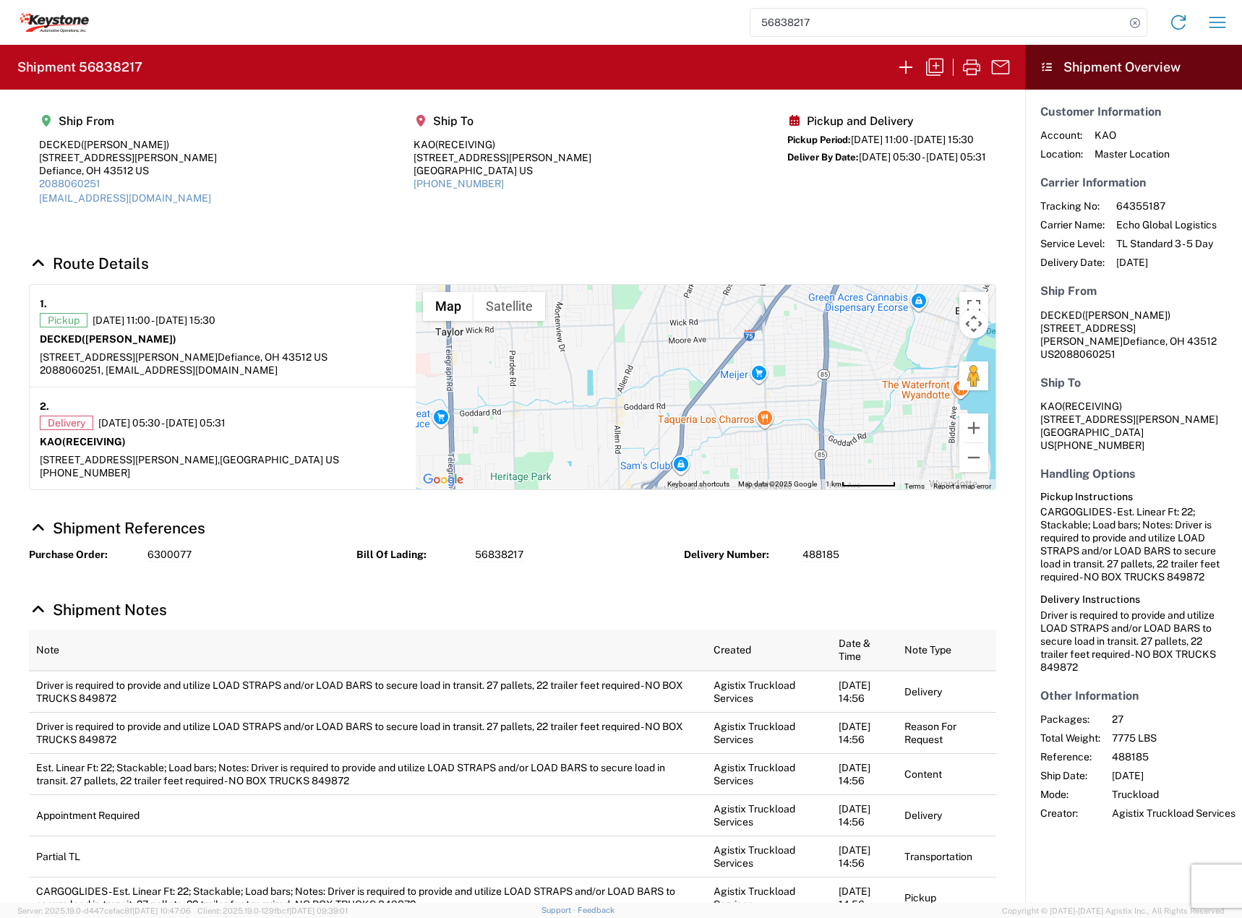
drag, startPoint x: 743, startPoint y: 411, endPoint x: 732, endPoint y: 316, distance: 95.4
click at [732, 316] on div at bounding box center [706, 387] width 580 height 205
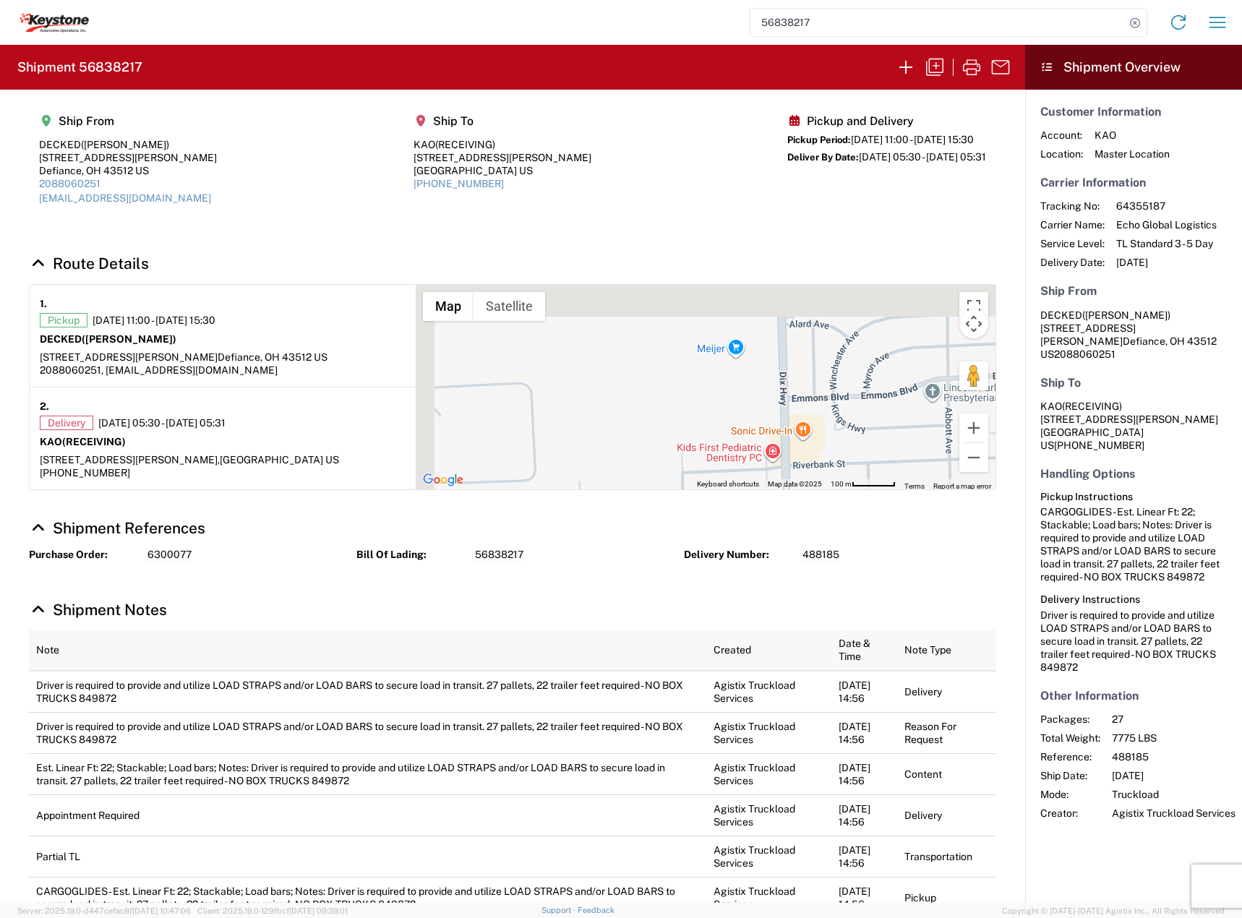
drag, startPoint x: 688, startPoint y: 350, endPoint x: 733, endPoint y: 457, distance: 116.0
click at [733, 457] on div at bounding box center [706, 387] width 580 height 205
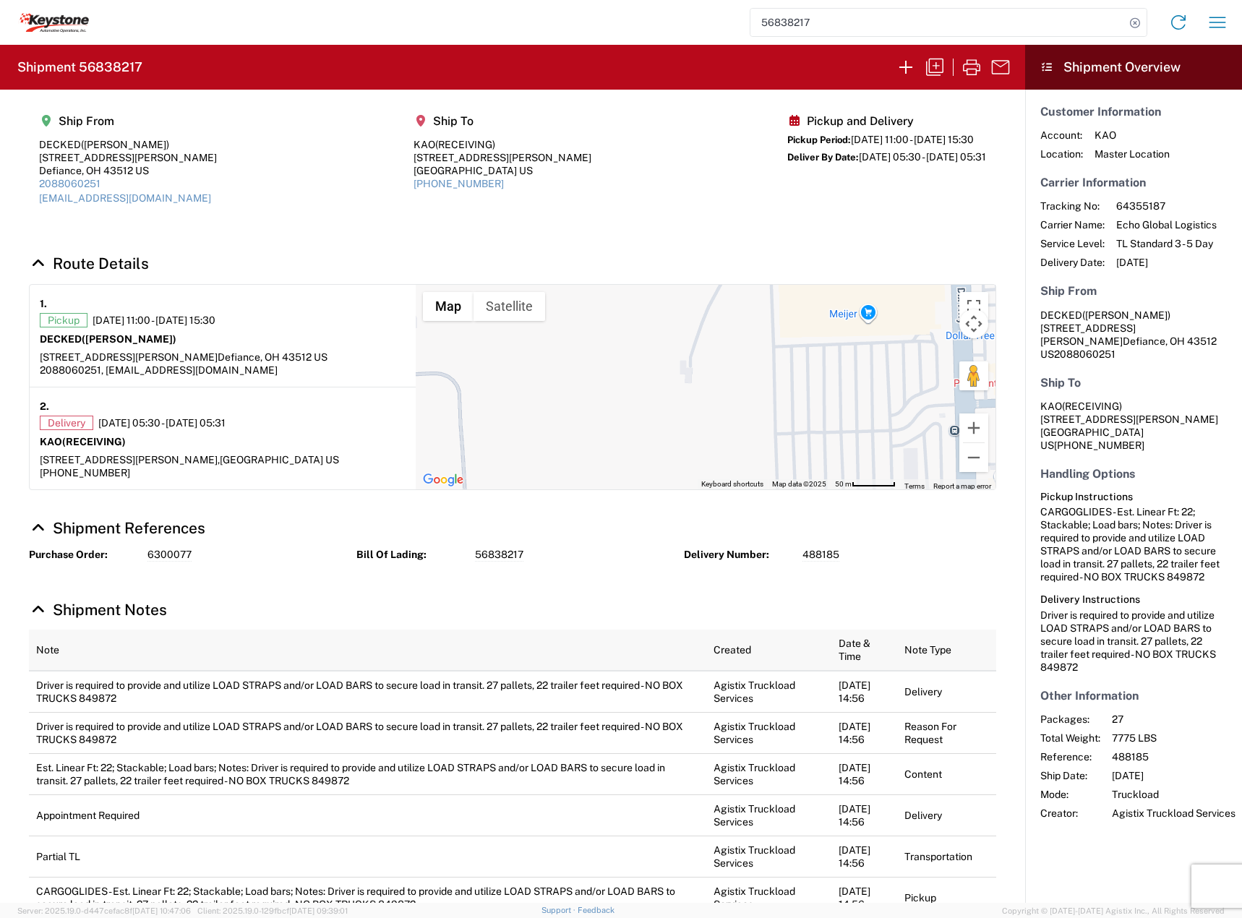
drag, startPoint x: 732, startPoint y: 417, endPoint x: 853, endPoint y: 429, distance: 121.3
click at [853, 429] on div at bounding box center [706, 387] width 580 height 205
drag, startPoint x: 772, startPoint y: 354, endPoint x: 808, endPoint y: 317, distance: 51.1
click at [808, 317] on div at bounding box center [706, 387] width 580 height 205
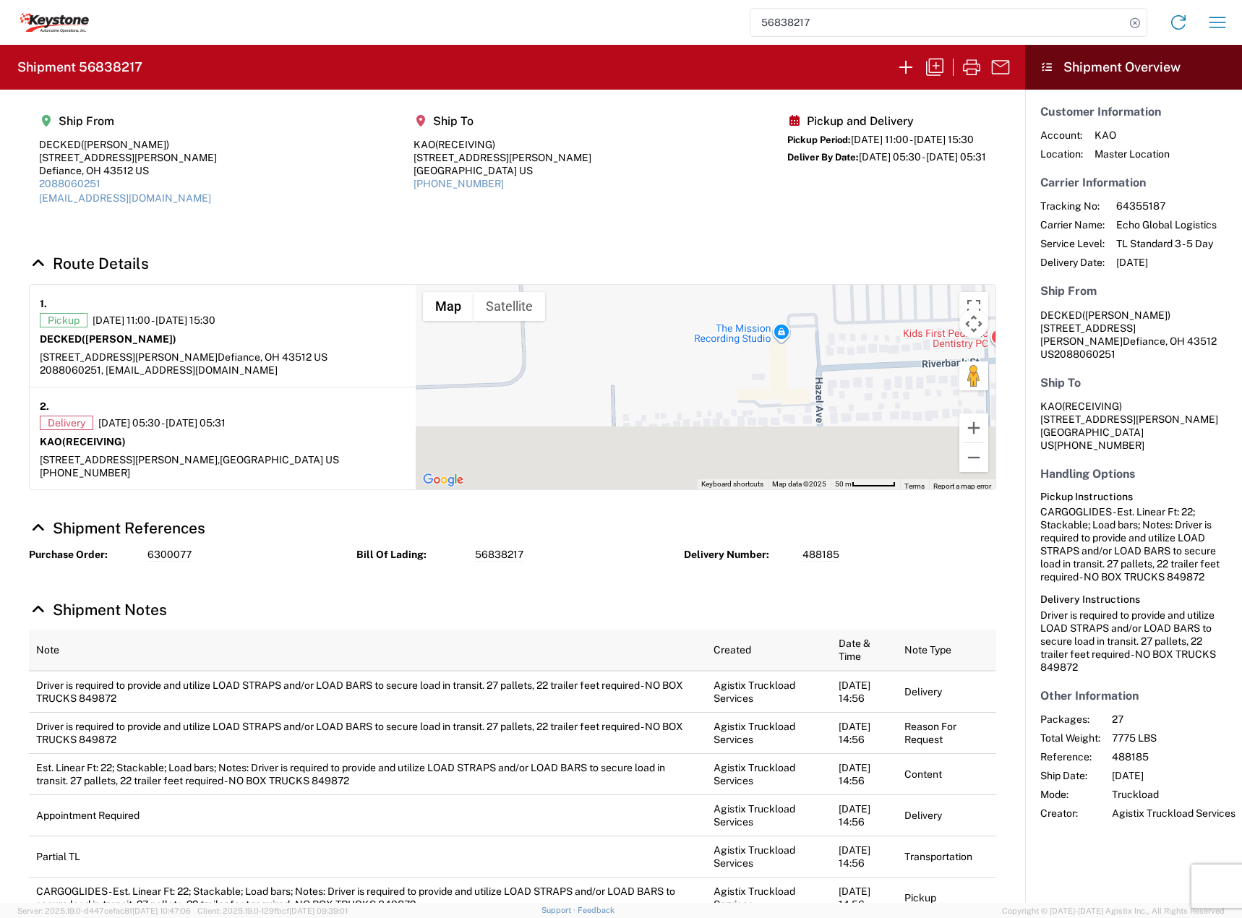
drag, startPoint x: 800, startPoint y: 341, endPoint x: 798, endPoint y: 333, distance: 7.5
click at [798, 333] on div at bounding box center [706, 387] width 580 height 205
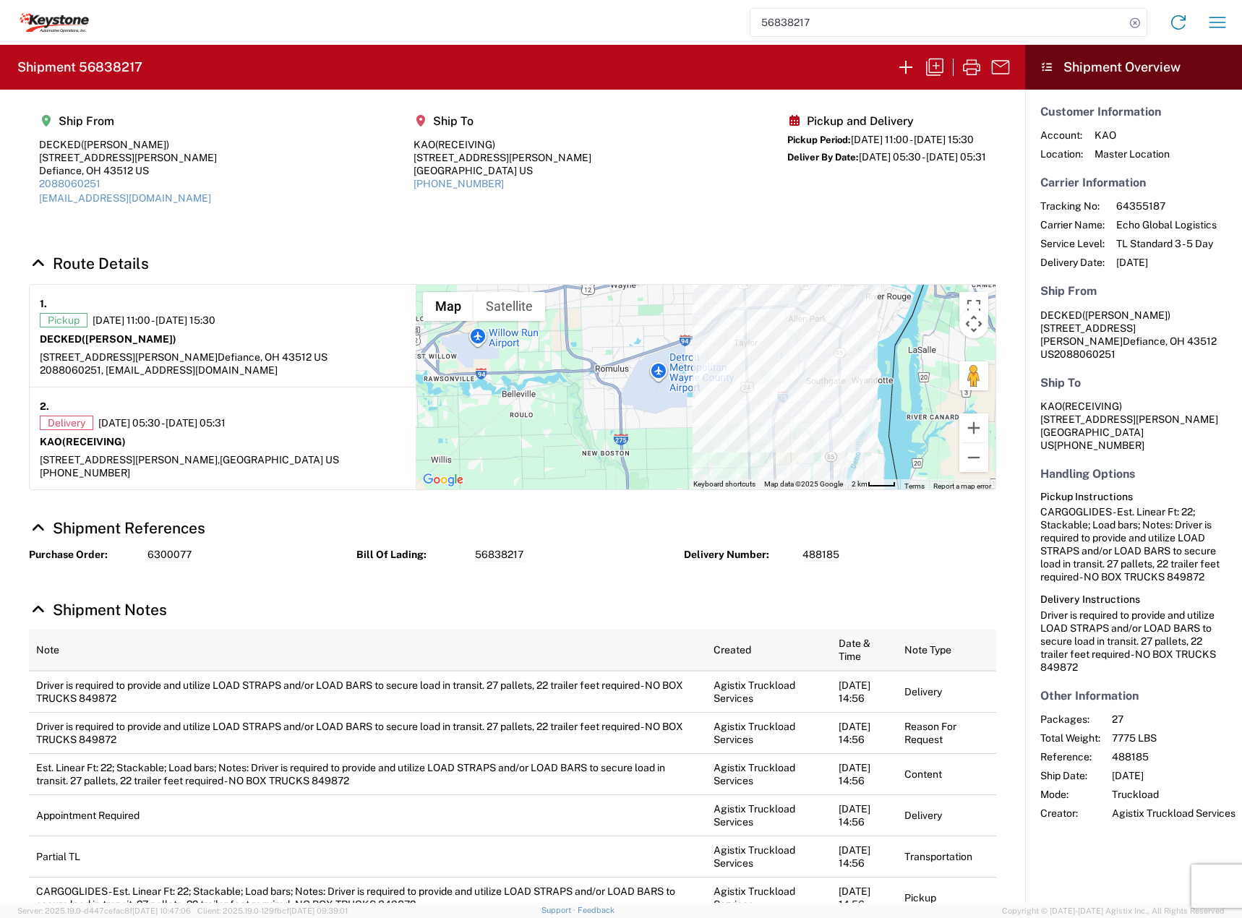
drag, startPoint x: 804, startPoint y: 427, endPoint x: 826, endPoint y: 384, distance: 48.8
click at [826, 384] on div at bounding box center [706, 387] width 580 height 205
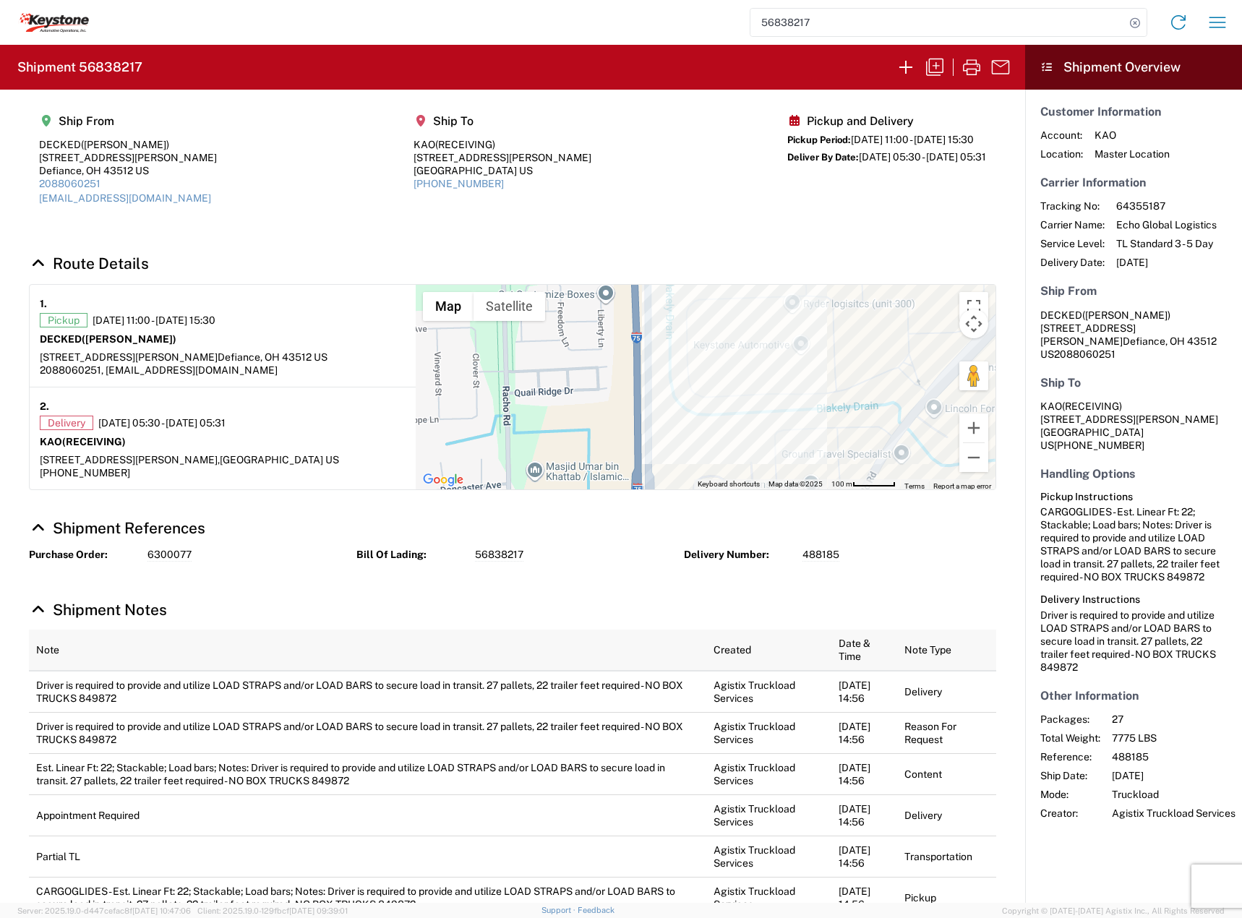
drag, startPoint x: 730, startPoint y: 354, endPoint x: 768, endPoint y: 411, distance: 68.4
click at [768, 411] on div at bounding box center [706, 387] width 580 height 205
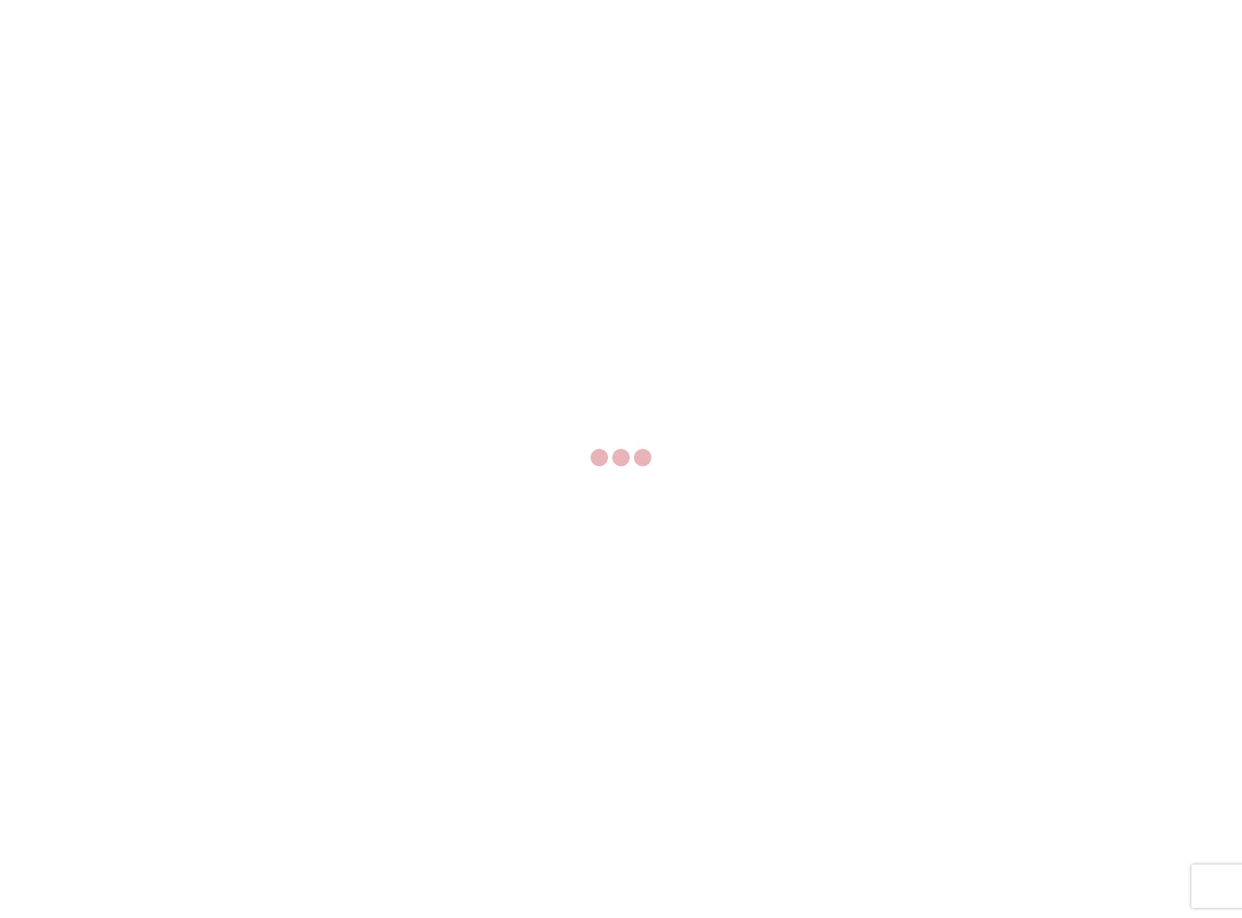
select select "FULL"
select select "LBS"
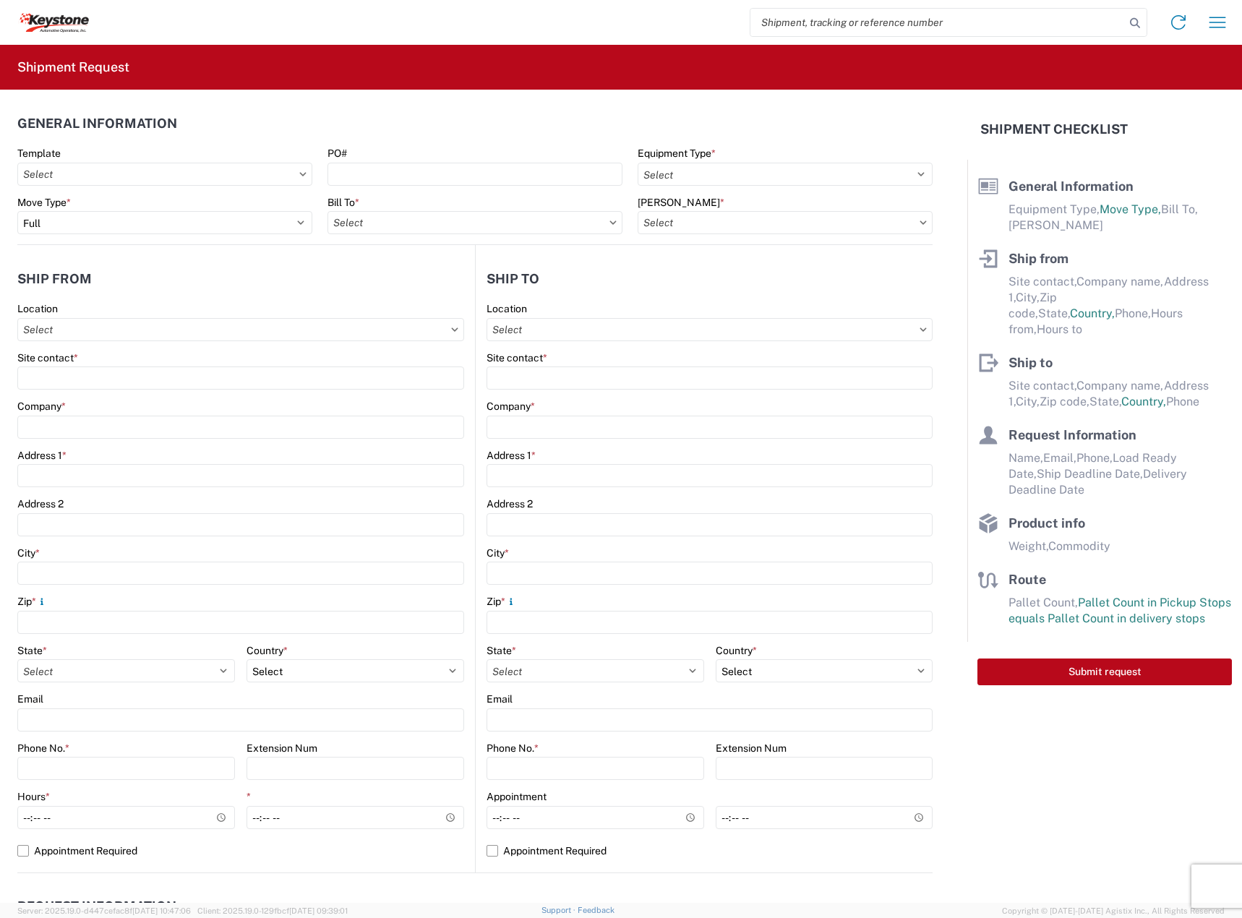
click at [845, 20] on input "search" at bounding box center [938, 22] width 375 height 27
paste input "56838112"
type input "56838112"
